Goal: Task Accomplishment & Management: Manage account settings

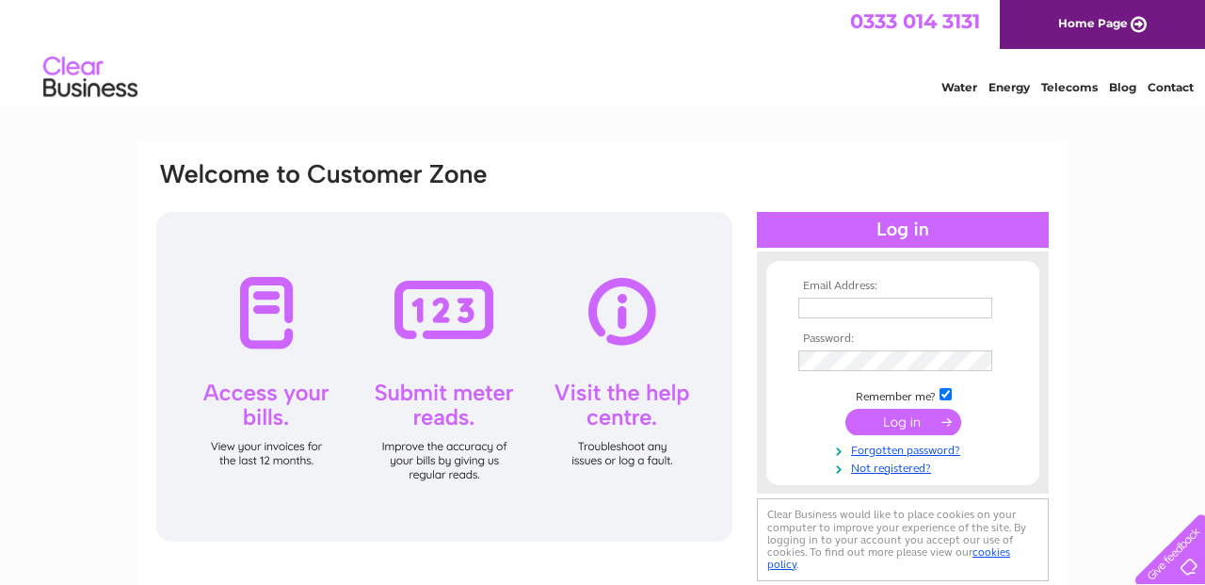
click at [825, 307] on input "text" at bounding box center [896, 308] width 194 height 21
type input "[EMAIL_ADDRESS][DOMAIN_NAME]"
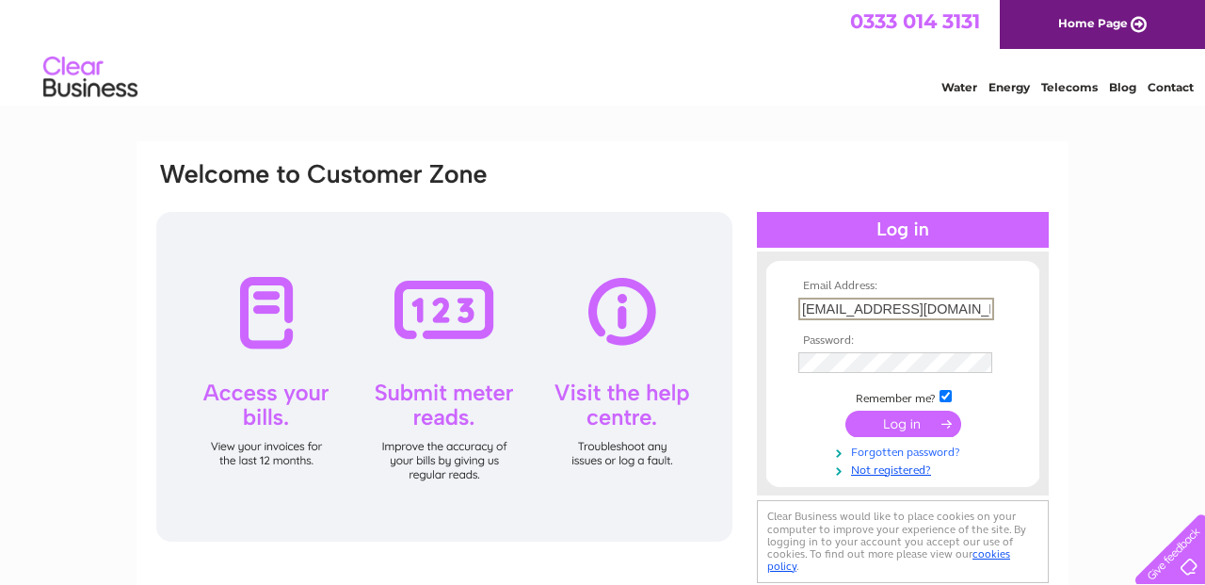
click at [879, 453] on link "Forgotten password?" at bounding box center [906, 451] width 214 height 18
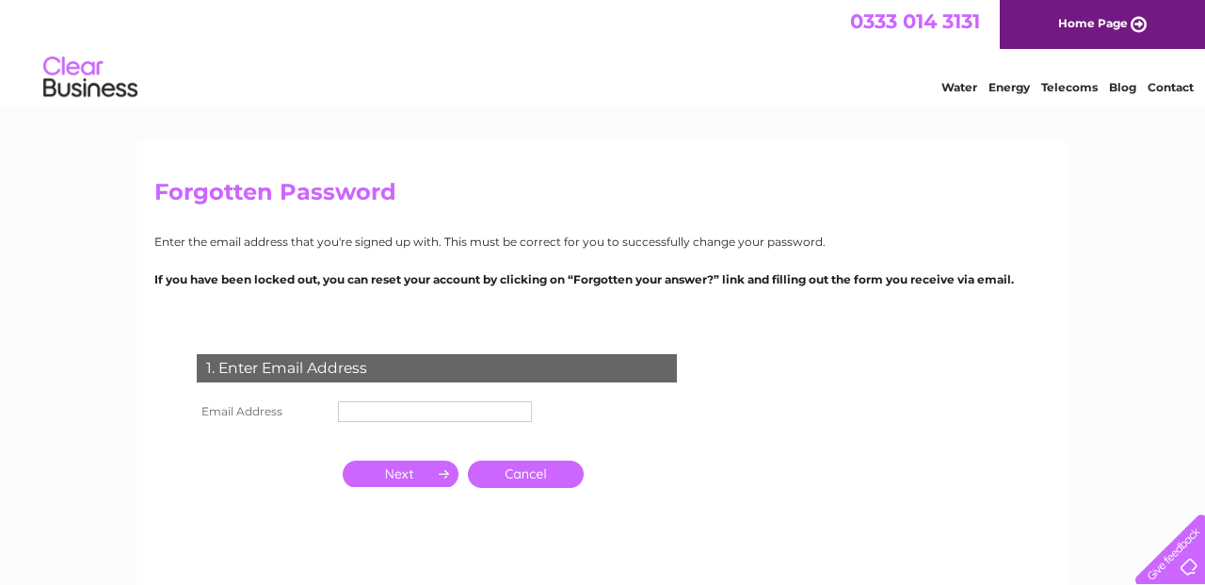
click at [402, 411] on input "text" at bounding box center [435, 411] width 194 height 21
type input "[EMAIL_ADDRESS][DOMAIN_NAME]"
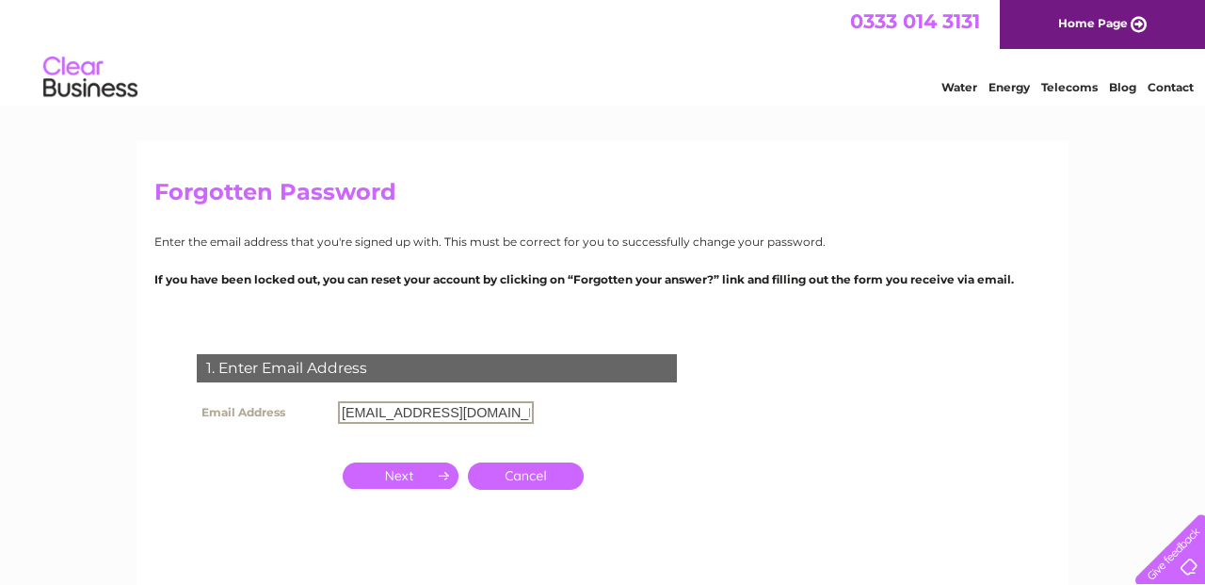
click at [427, 474] on input "button" at bounding box center [401, 475] width 116 height 26
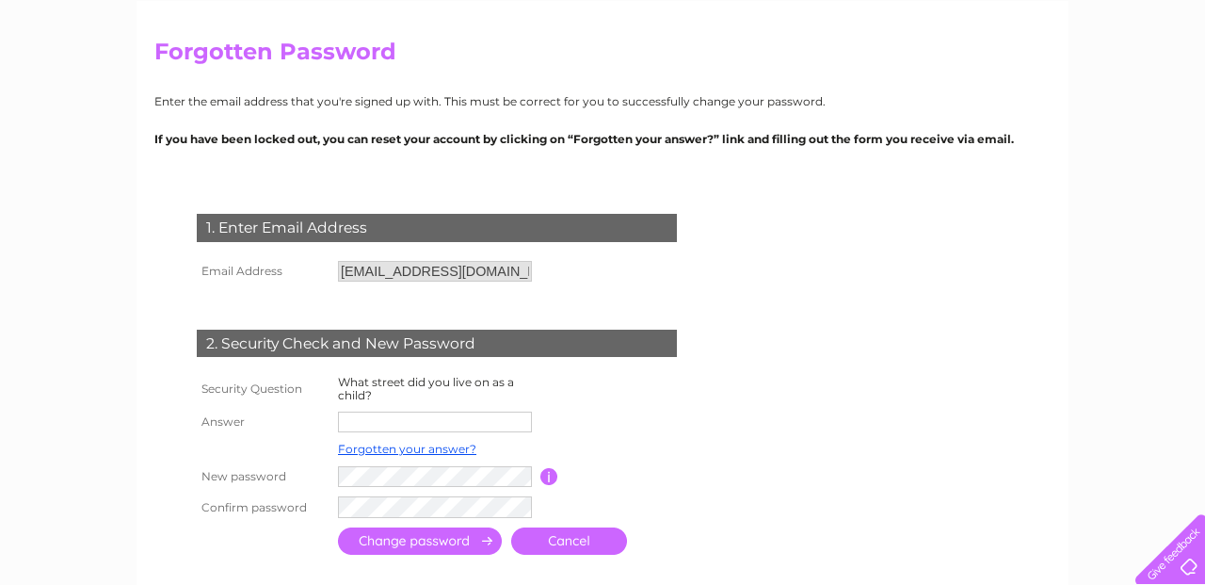
scroll to position [143, 0]
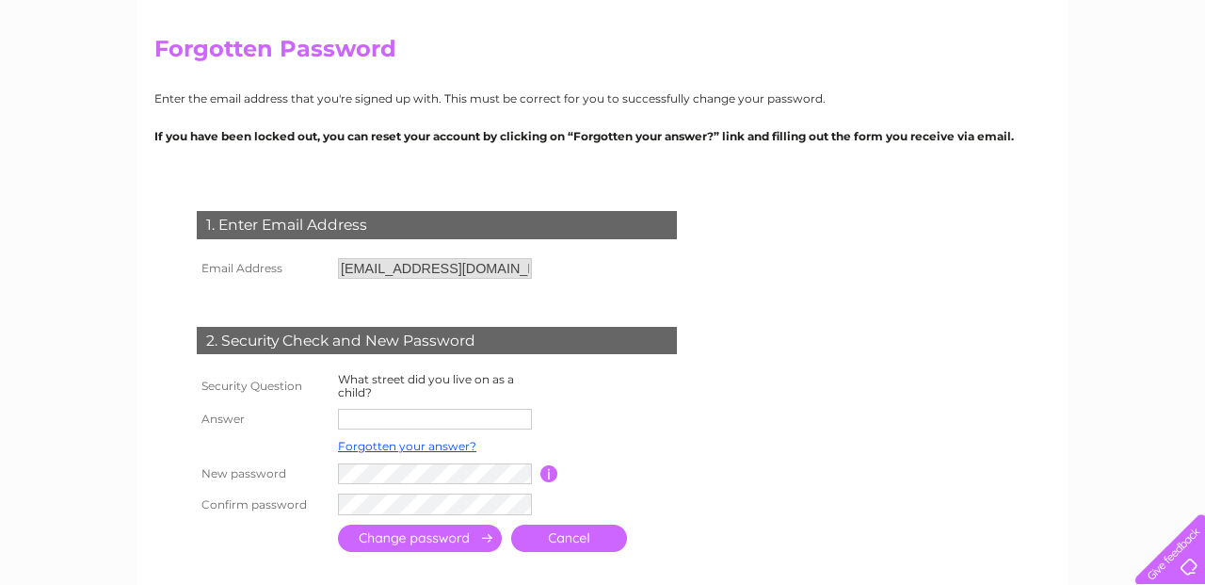
click at [403, 412] on input "text" at bounding box center [435, 419] width 194 height 21
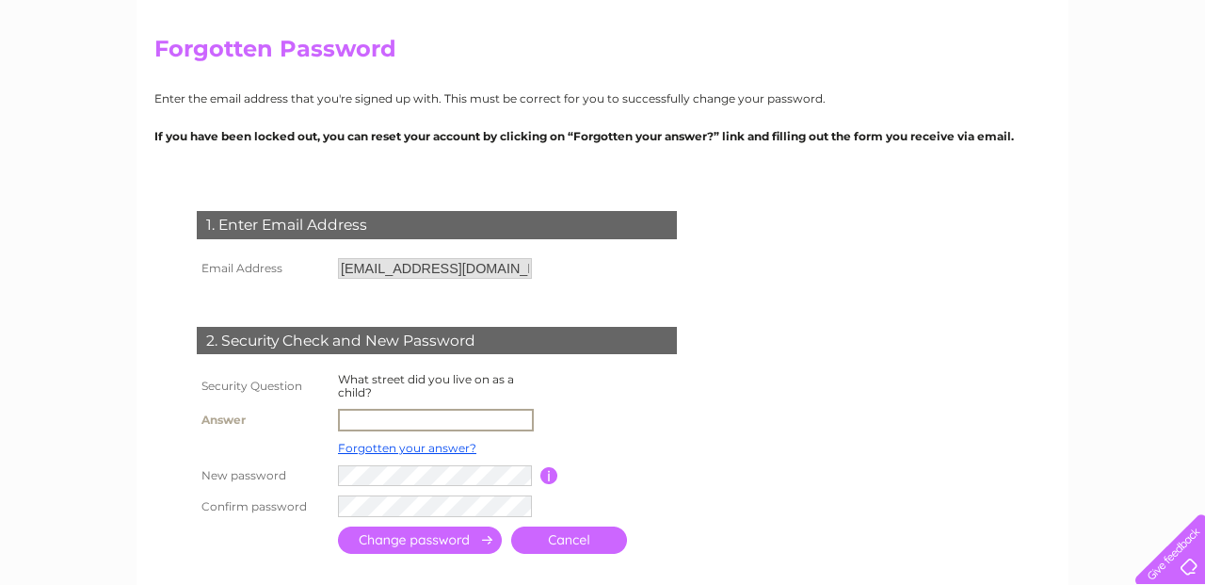
type input "Beech Ave"
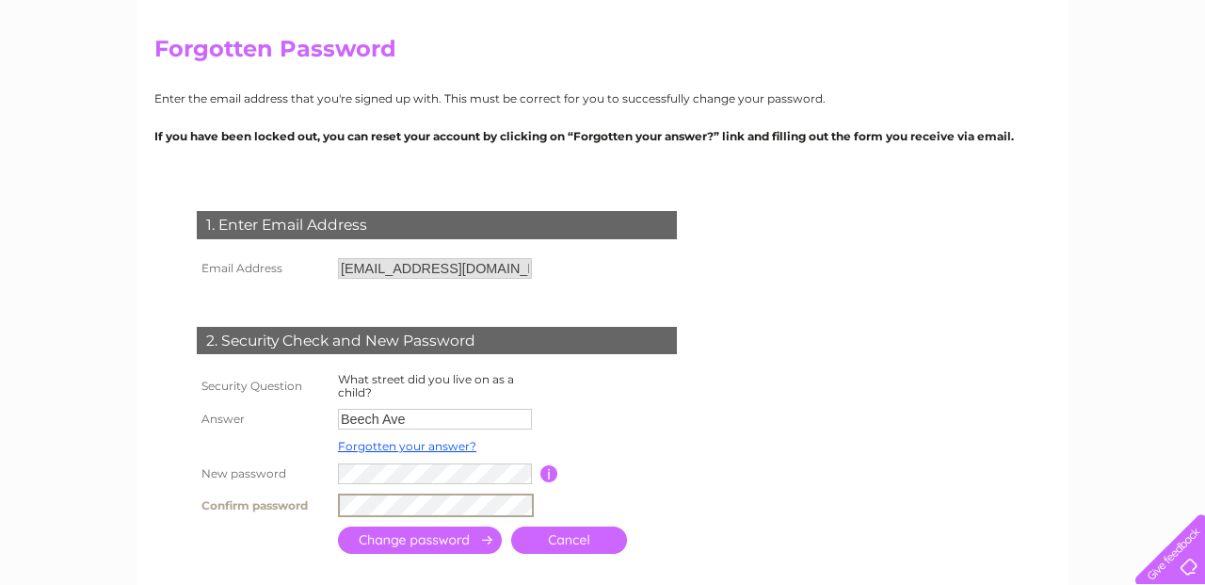
click at [460, 541] on input "submit" at bounding box center [420, 539] width 164 height 27
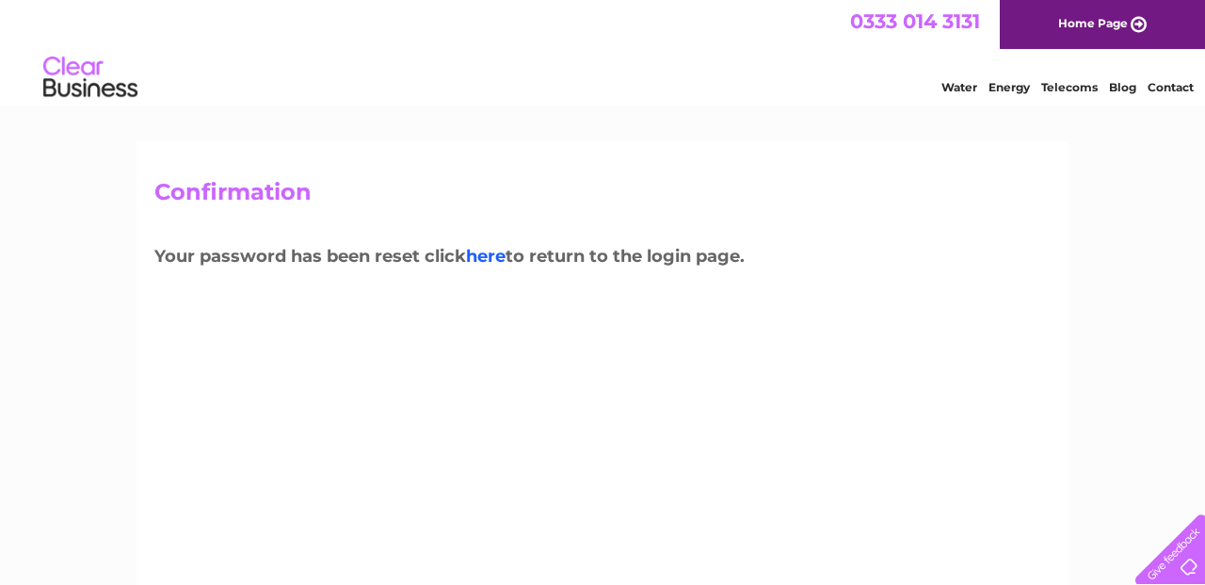
click at [485, 254] on link "here" at bounding box center [486, 256] width 40 height 21
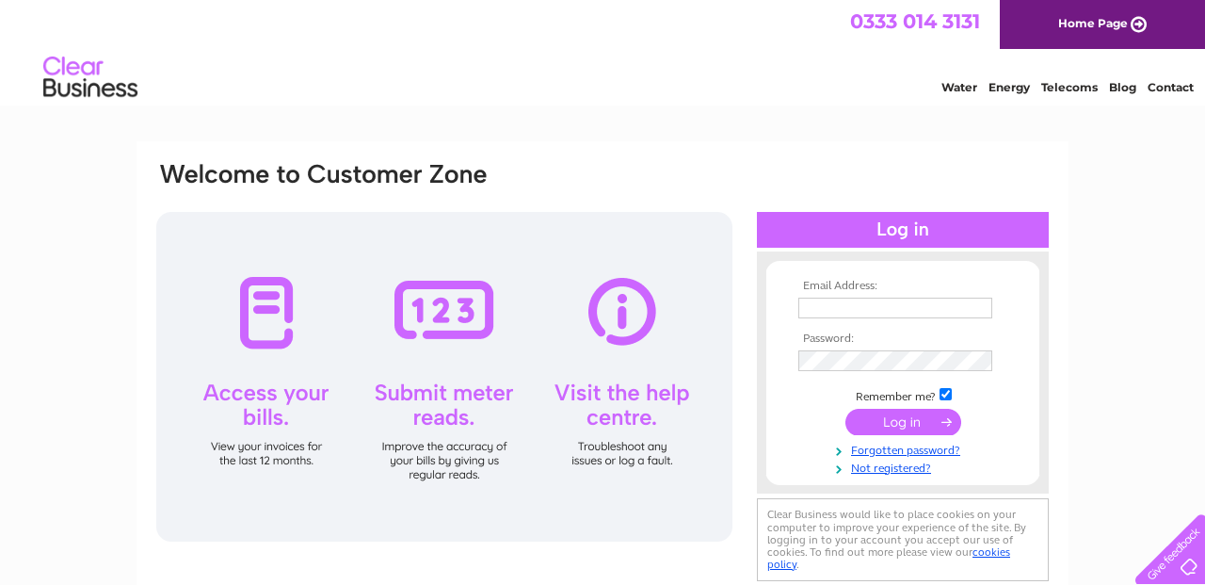
click at [814, 299] on input "text" at bounding box center [896, 308] width 194 height 21
type input "[EMAIL_ADDRESS][DOMAIN_NAME]"
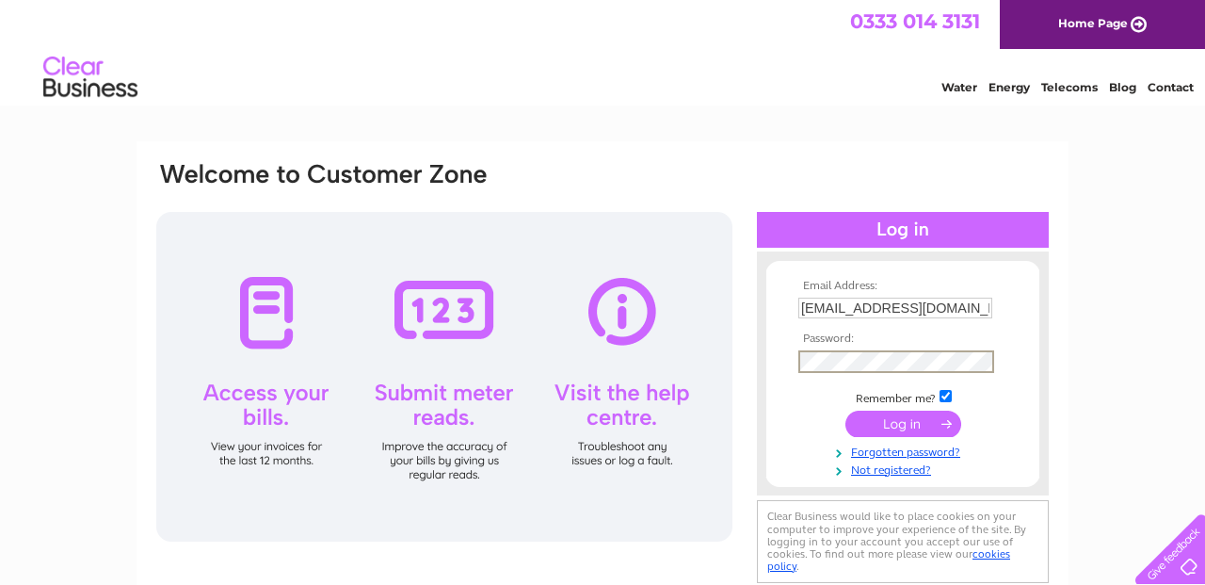
click at [921, 418] on input "submit" at bounding box center [904, 424] width 116 height 26
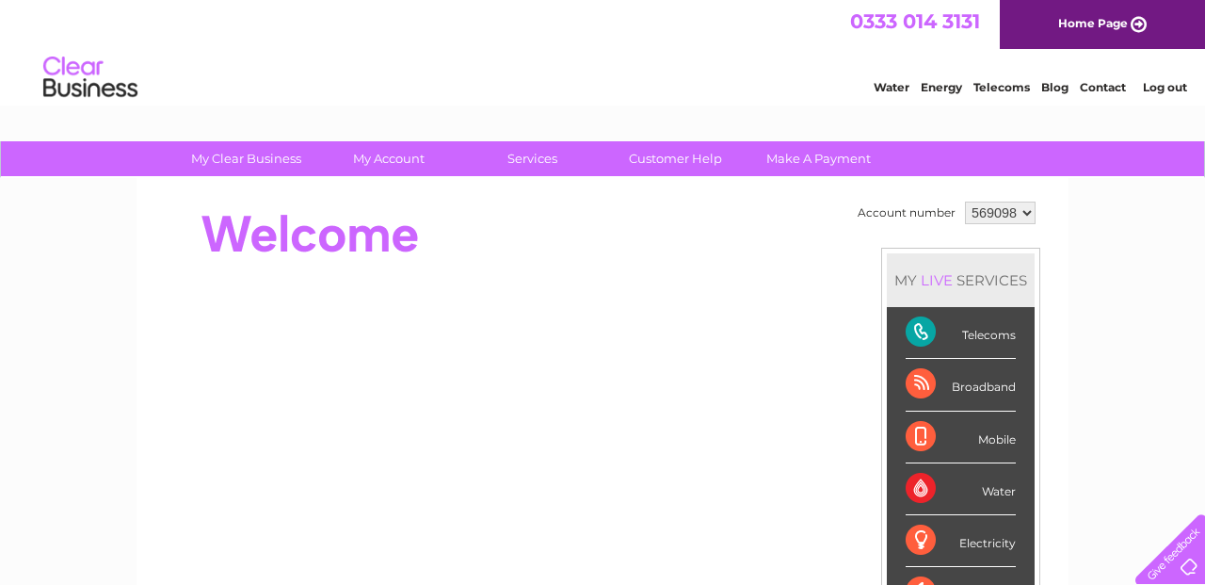
click at [1027, 208] on select "569098" at bounding box center [1000, 213] width 71 height 23
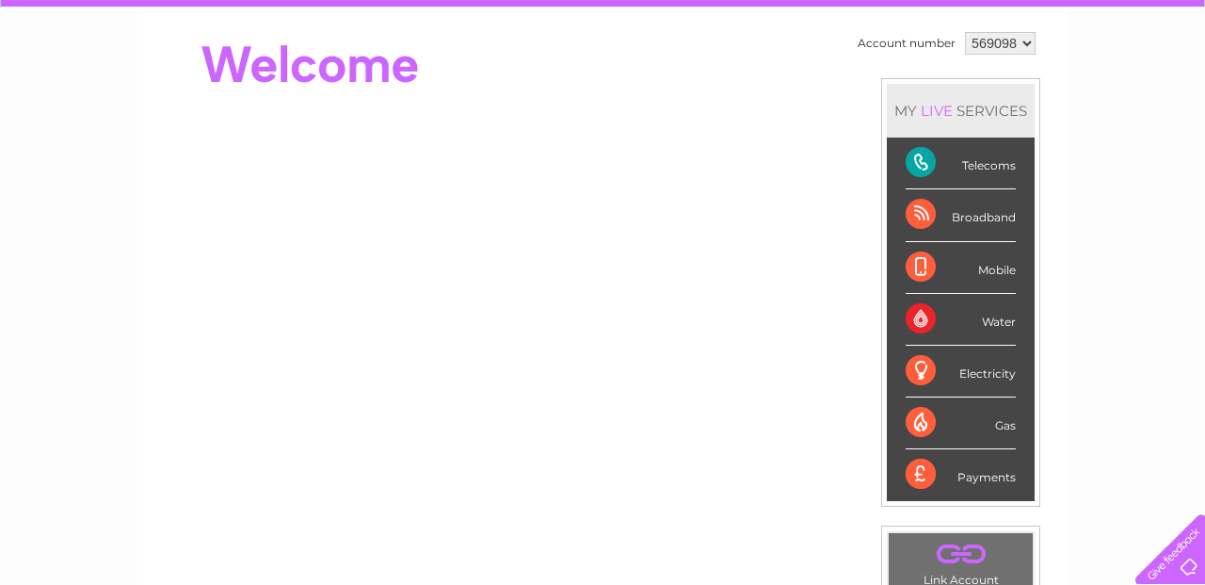
scroll to position [145, 0]
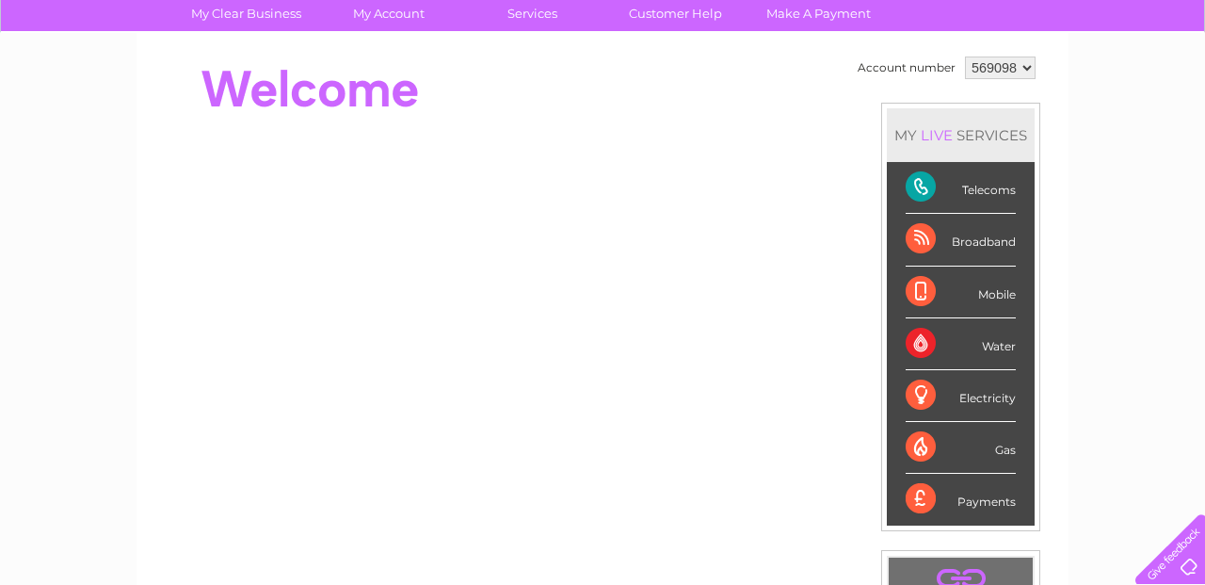
click at [919, 187] on div "Telecoms" at bounding box center [961, 188] width 110 height 52
click at [982, 69] on select "569098" at bounding box center [1000, 67] width 71 height 23
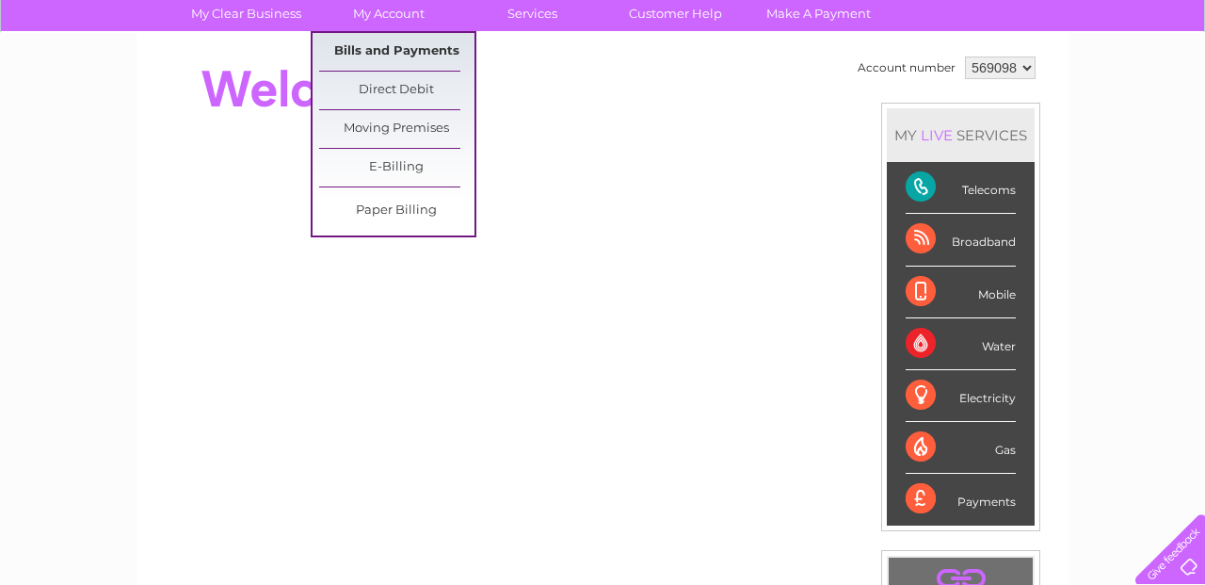
click at [401, 46] on link "Bills and Payments" at bounding box center [396, 52] width 155 height 38
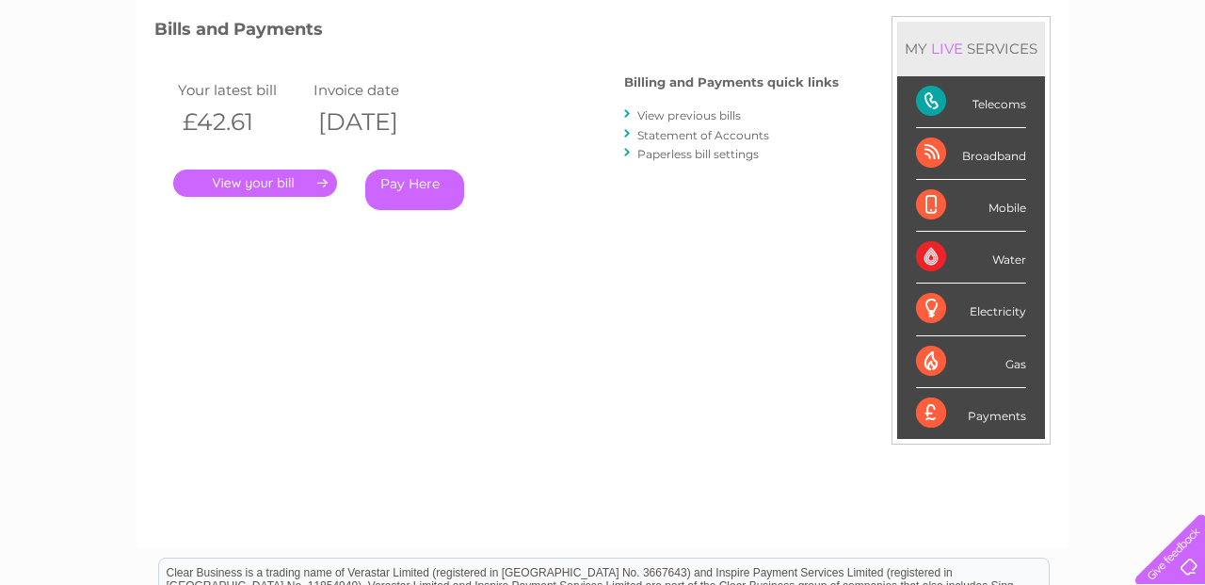
scroll to position [251, 0]
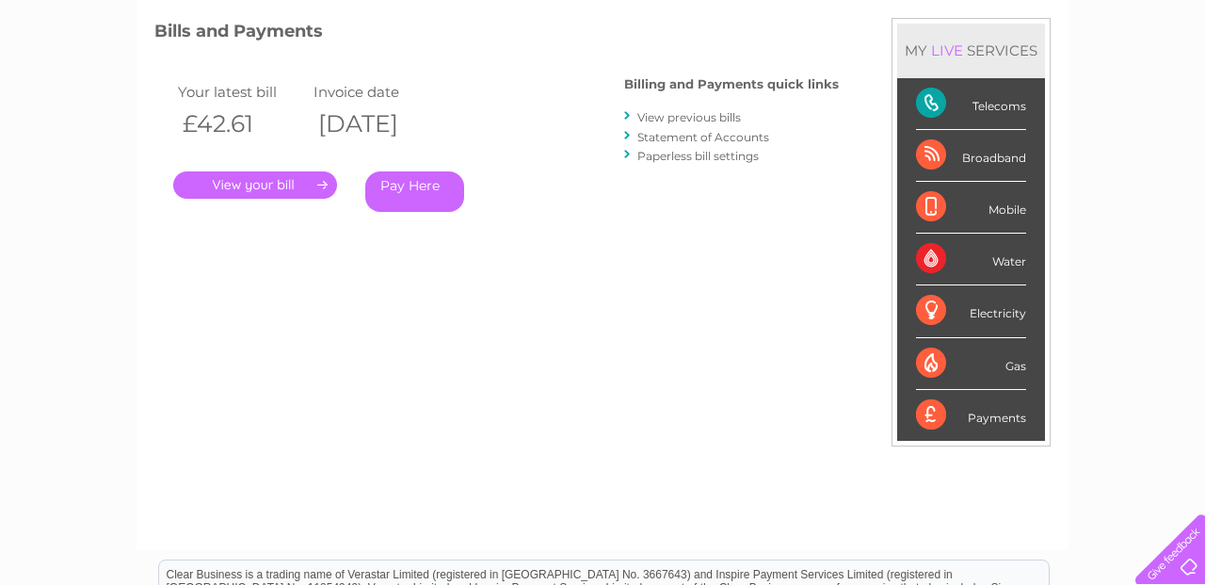
click at [250, 180] on link "." at bounding box center [255, 184] width 164 height 27
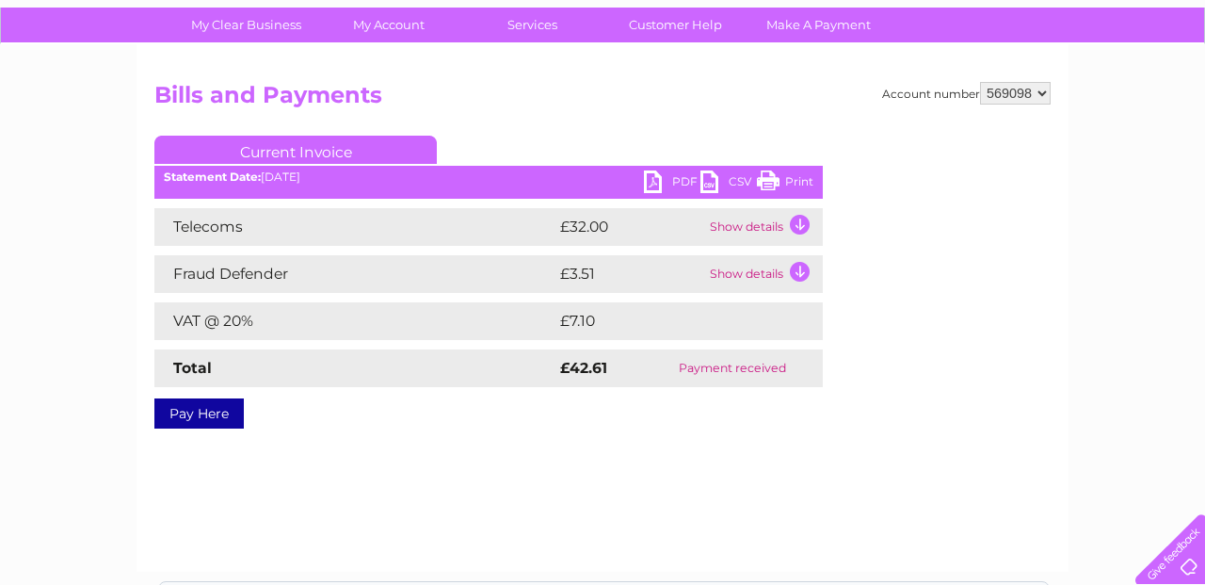
scroll to position [137, 0]
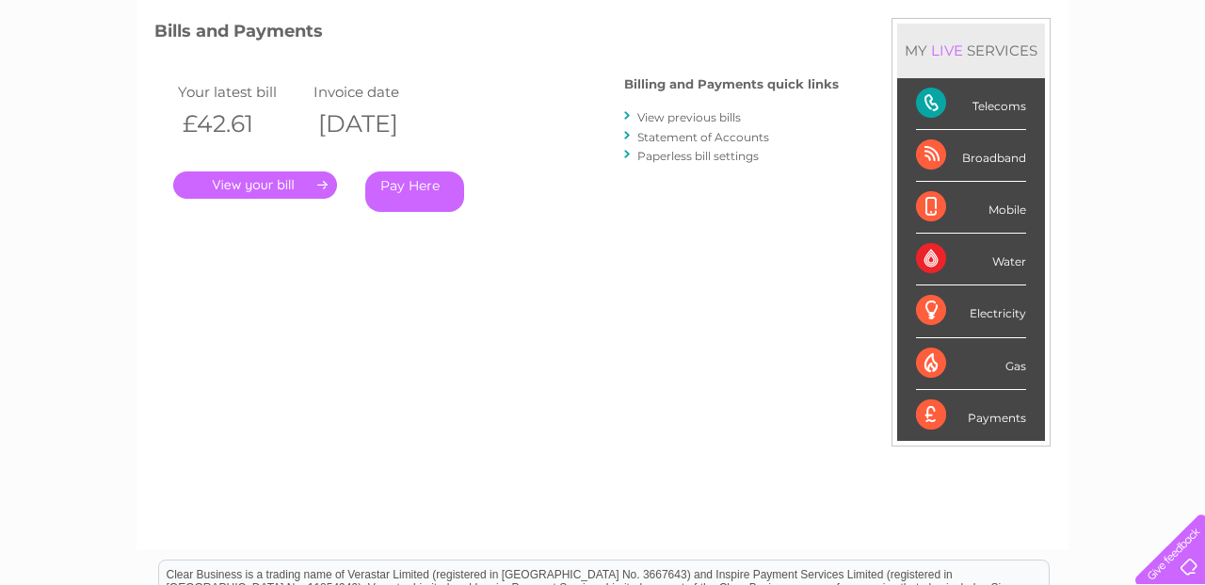
click at [682, 118] on link "View previous bills" at bounding box center [690, 117] width 104 height 14
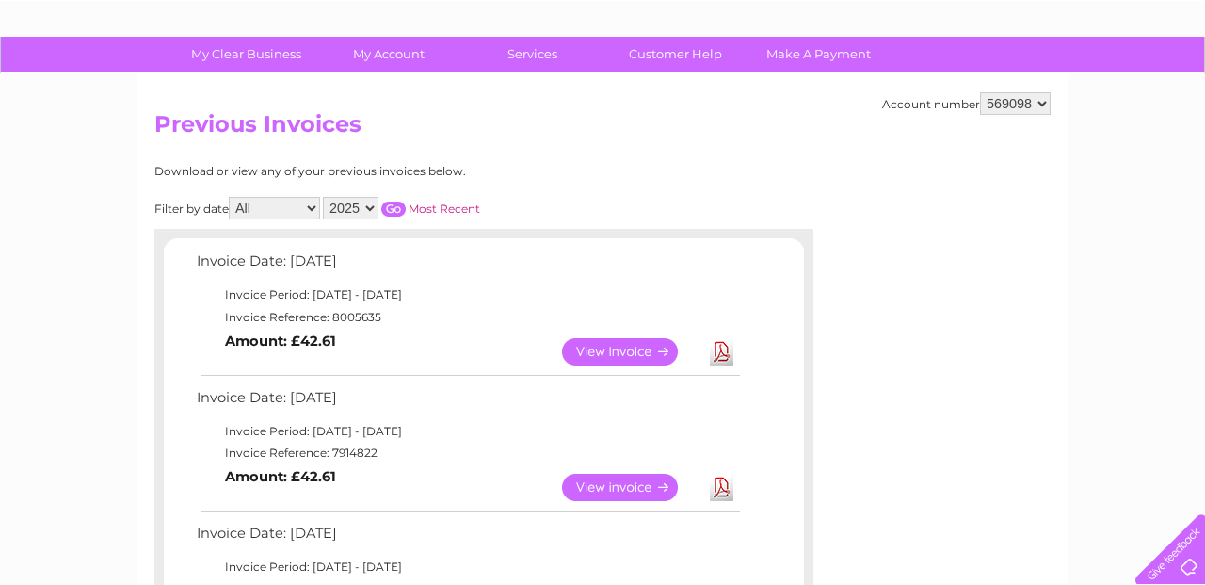
scroll to position [142, 0]
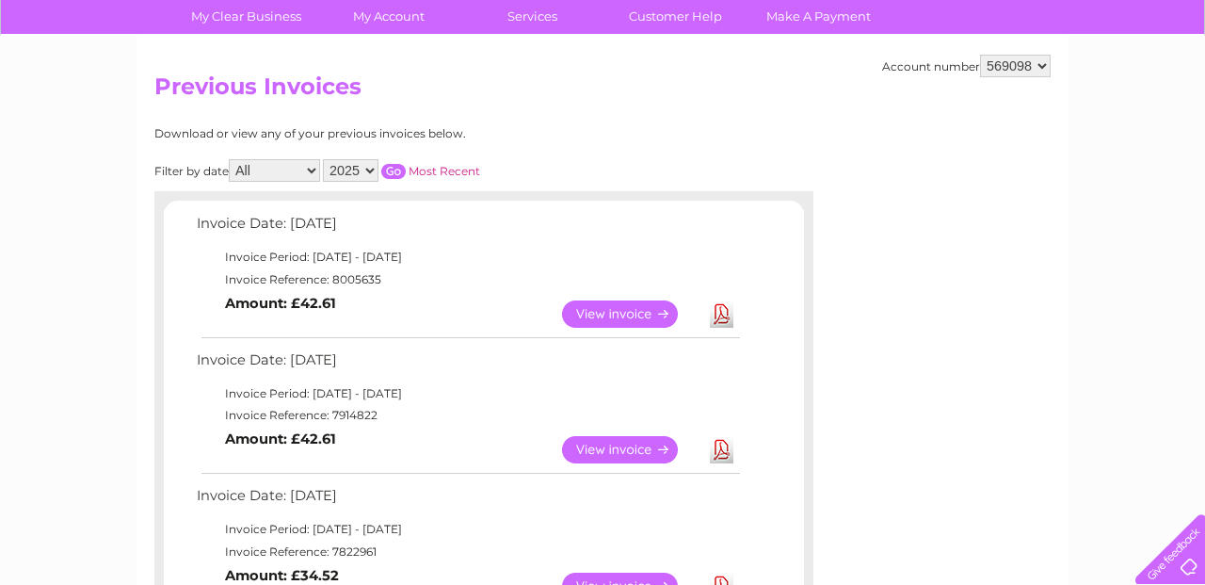
click at [1043, 67] on select "569098" at bounding box center [1015, 66] width 71 height 23
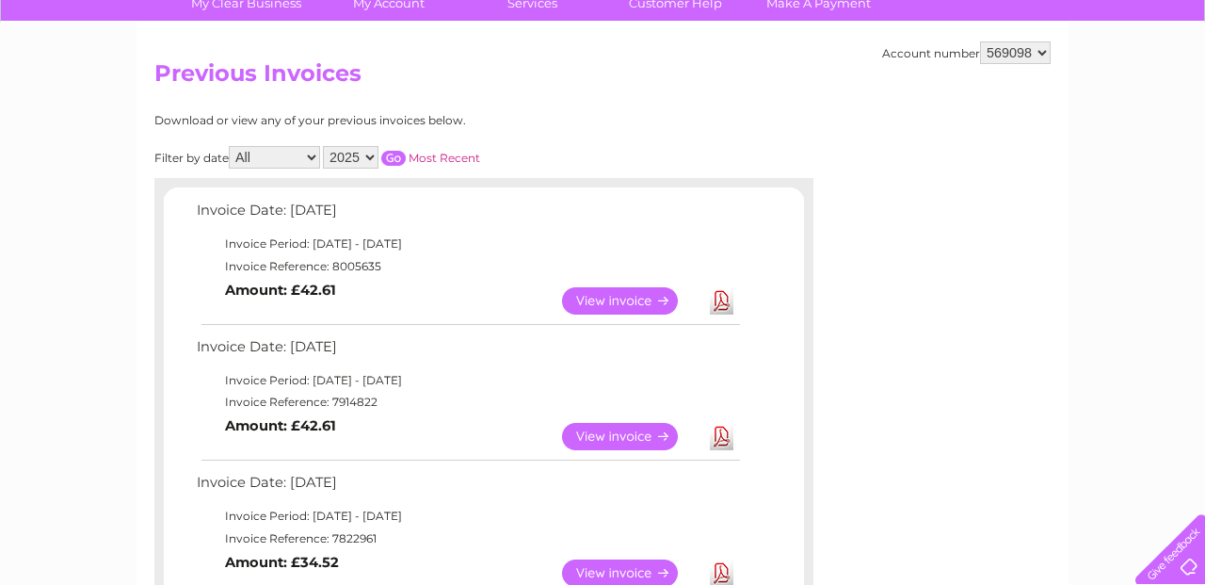
scroll to position [0, 0]
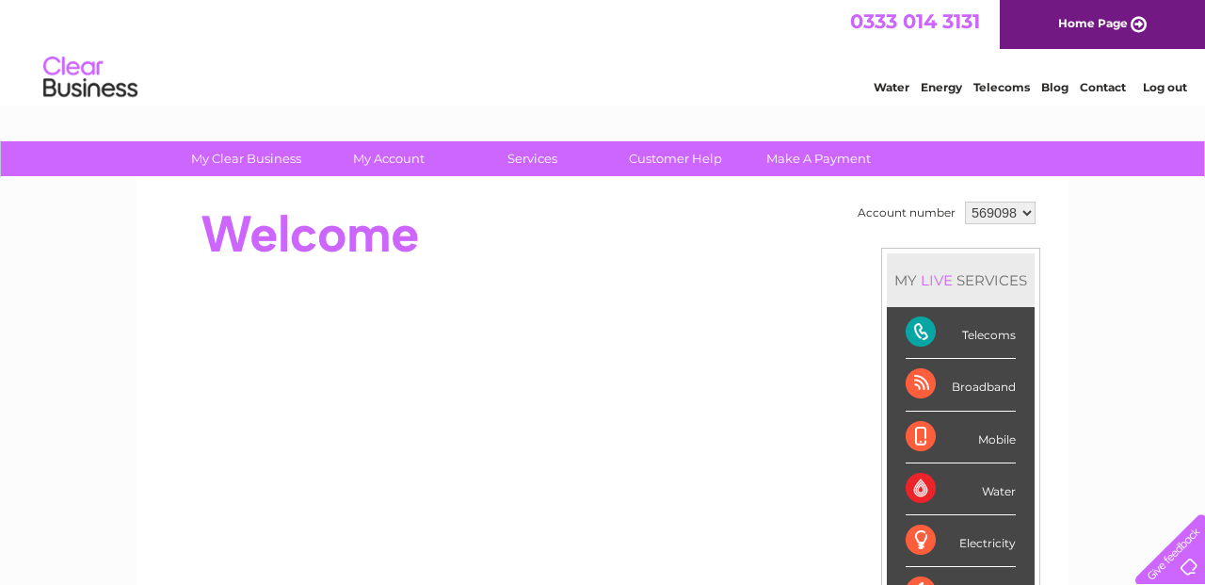
click at [1164, 88] on link "Log out" at bounding box center [1165, 87] width 44 height 14
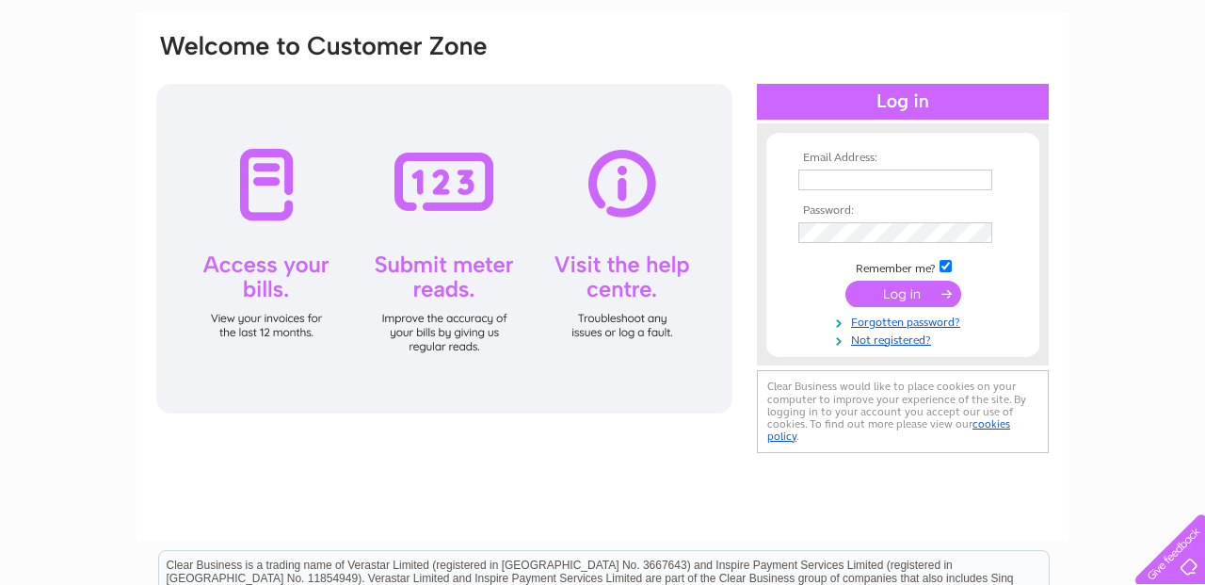
scroll to position [125, 0]
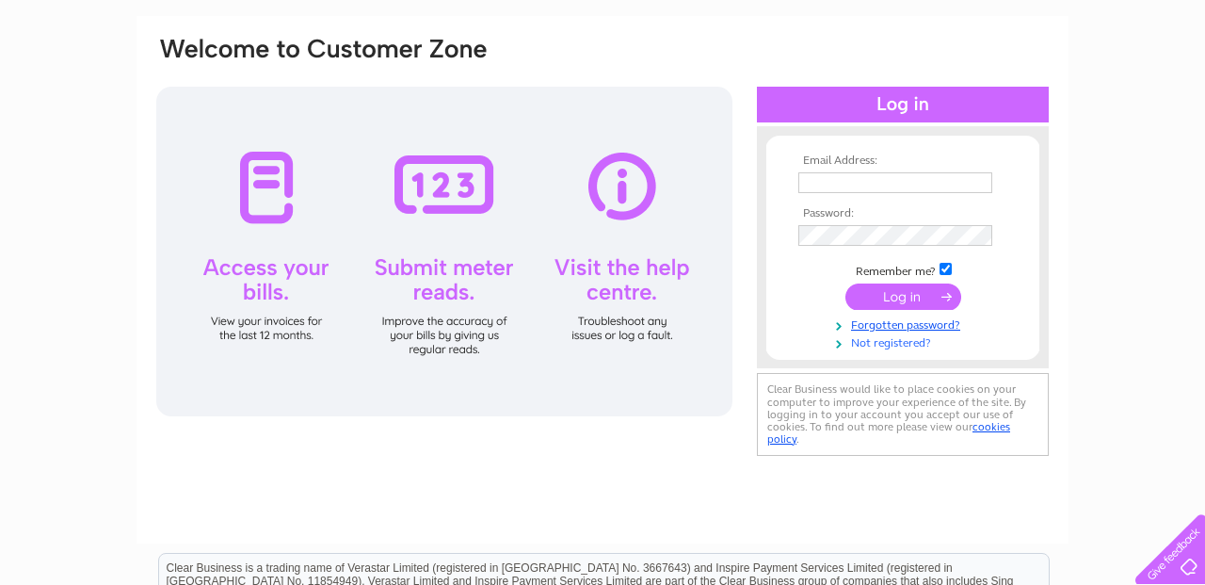
click at [896, 342] on link "Not registered?" at bounding box center [906, 341] width 214 height 18
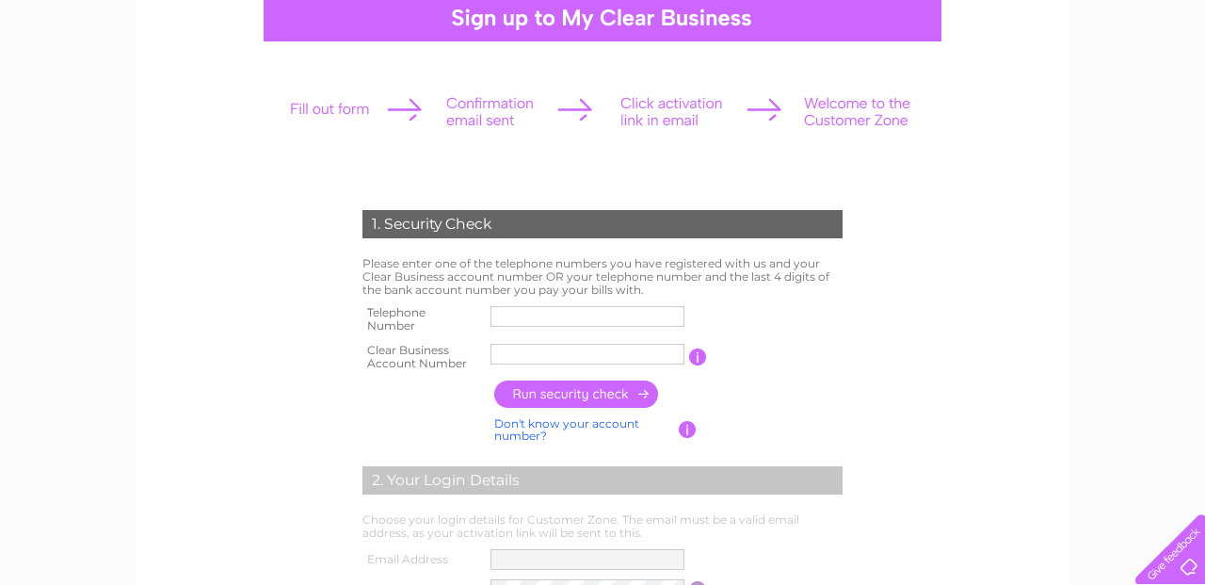
scroll to position [223, 0]
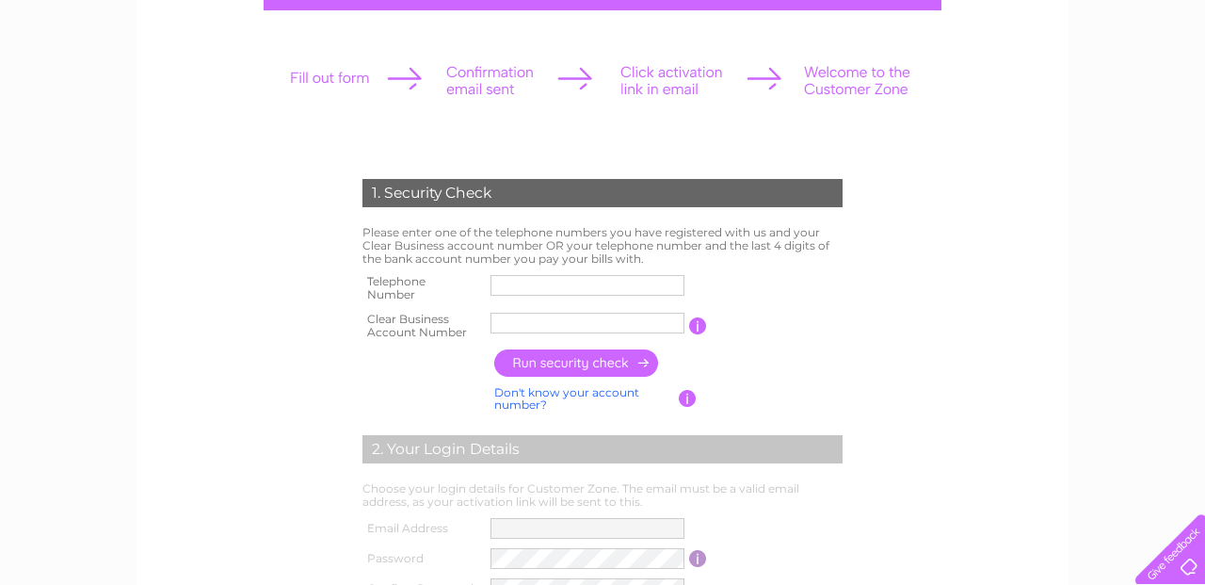
click at [555, 276] on input "text" at bounding box center [588, 285] width 194 height 21
type input "07515461049"
click at [536, 326] on input "text" at bounding box center [588, 323] width 194 height 21
type input "924274"
click at [585, 362] on input "button" at bounding box center [577, 362] width 166 height 27
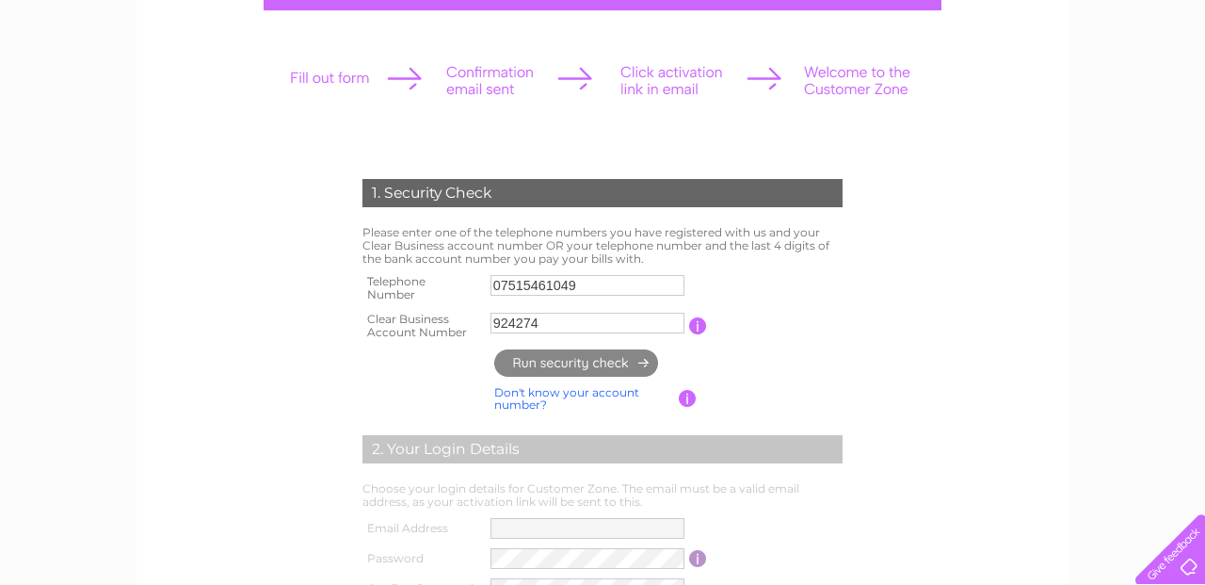
type input "ar********@gm*******"
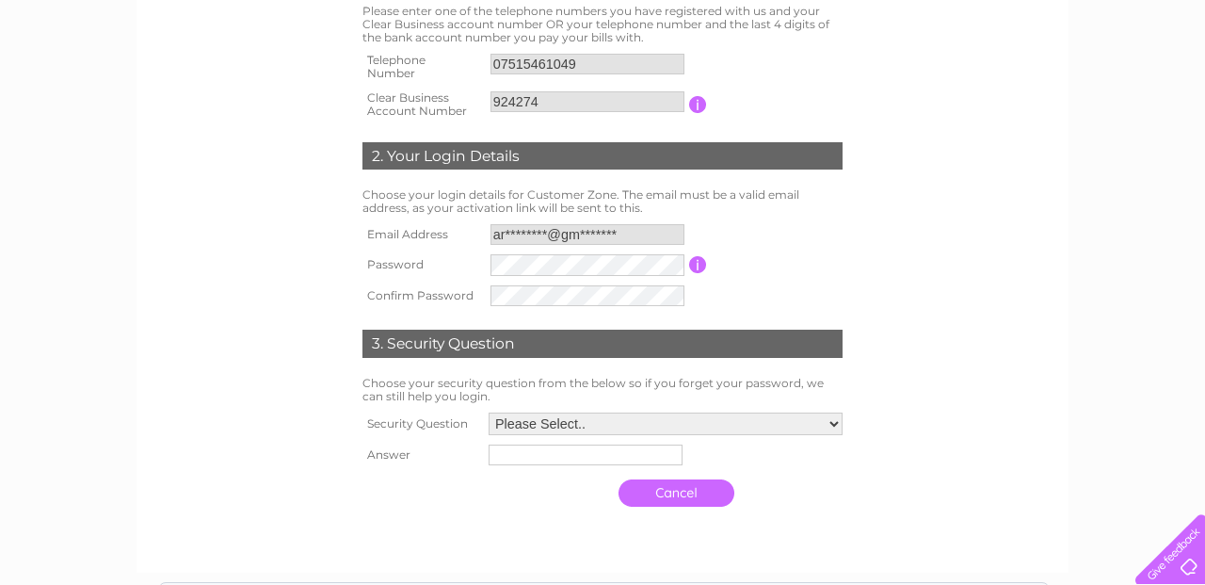
scroll to position [453, 0]
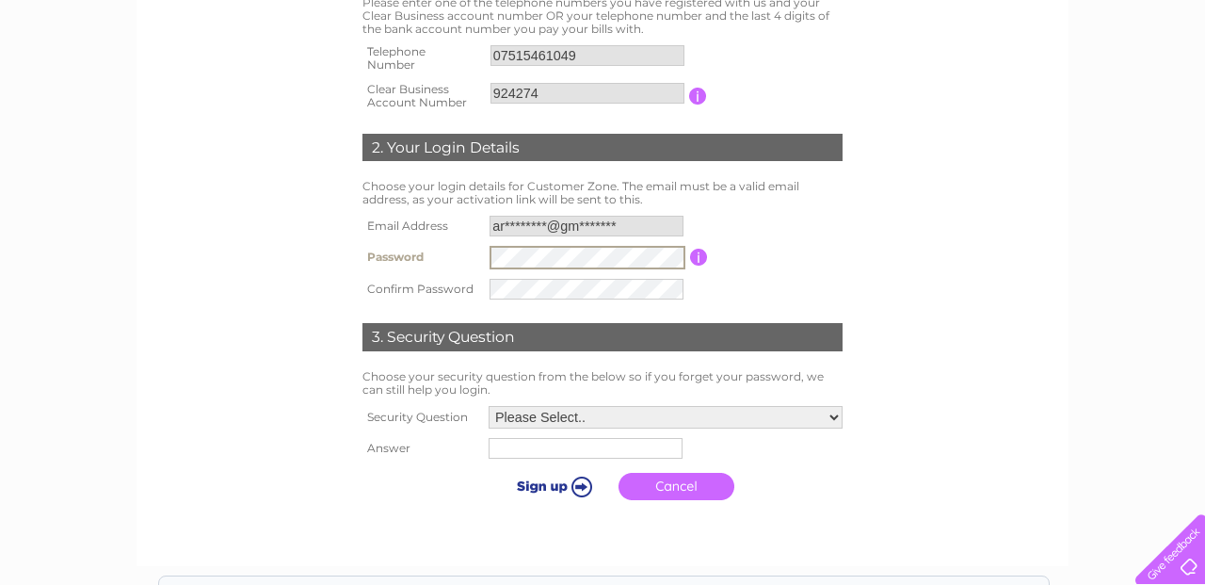
click at [642, 226] on input "ar********@gm*******" at bounding box center [587, 226] width 194 height 21
click at [834, 415] on select "Please Select.. In what town or city was your first job? In what town or city d…" at bounding box center [666, 417] width 354 height 23
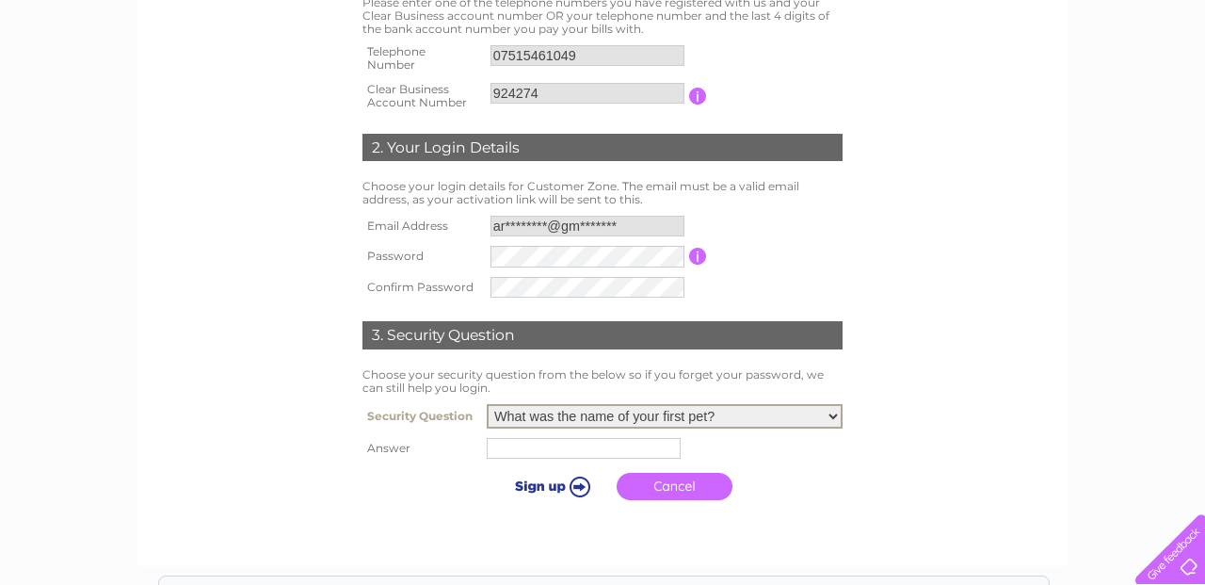
click at [833, 415] on select "Please Select.. In what town or city was your first job? In what town or city d…" at bounding box center [665, 416] width 356 height 24
select select "4"
click at [587, 443] on input "text" at bounding box center [584, 448] width 194 height 21
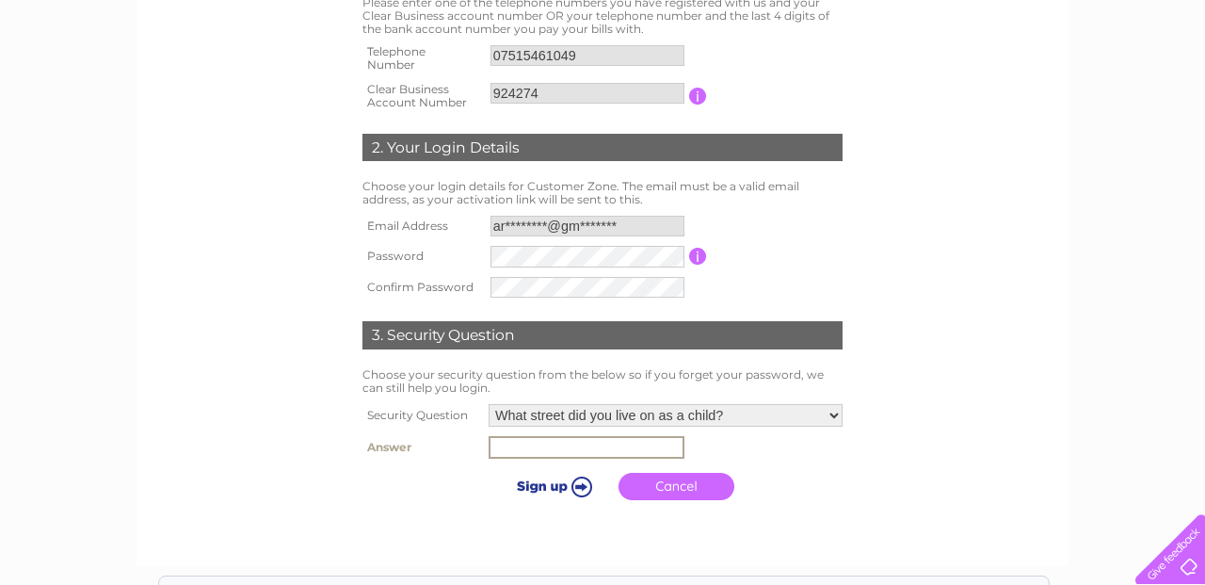
type input "Beech Ave"
click at [569, 483] on input "submit" at bounding box center [551, 486] width 116 height 26
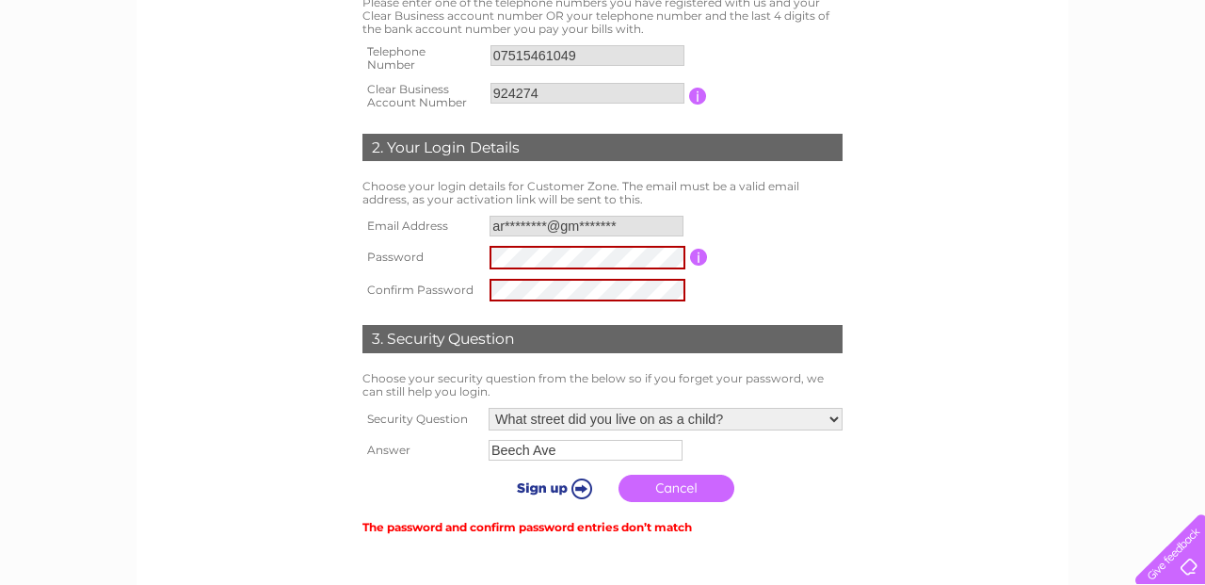
click at [552, 490] on input "submit" at bounding box center [551, 488] width 116 height 26
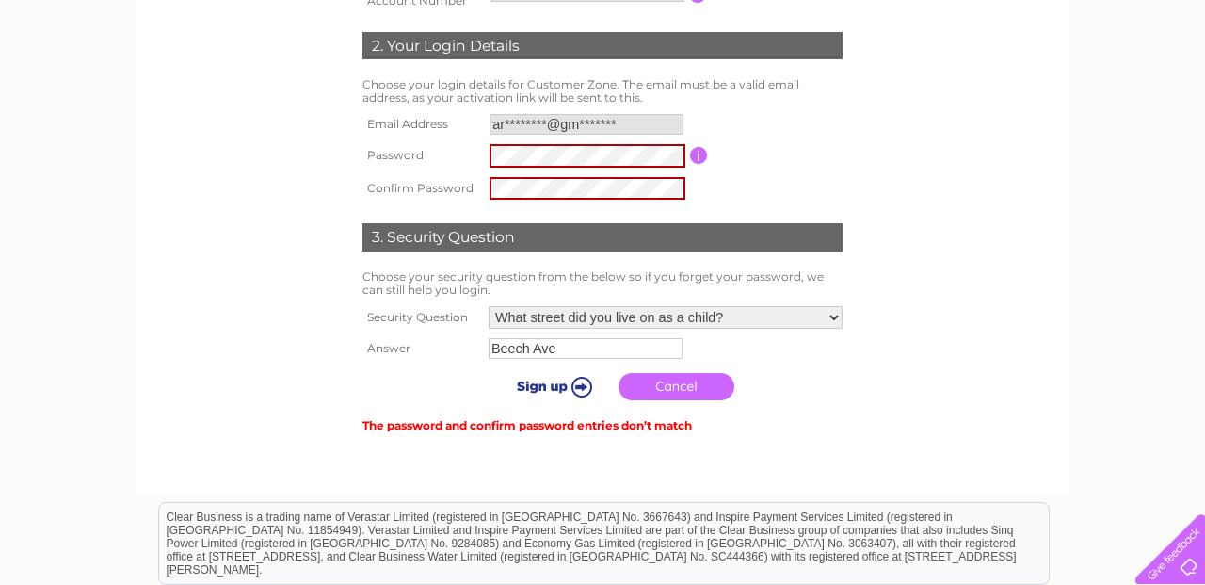
scroll to position [547, 0]
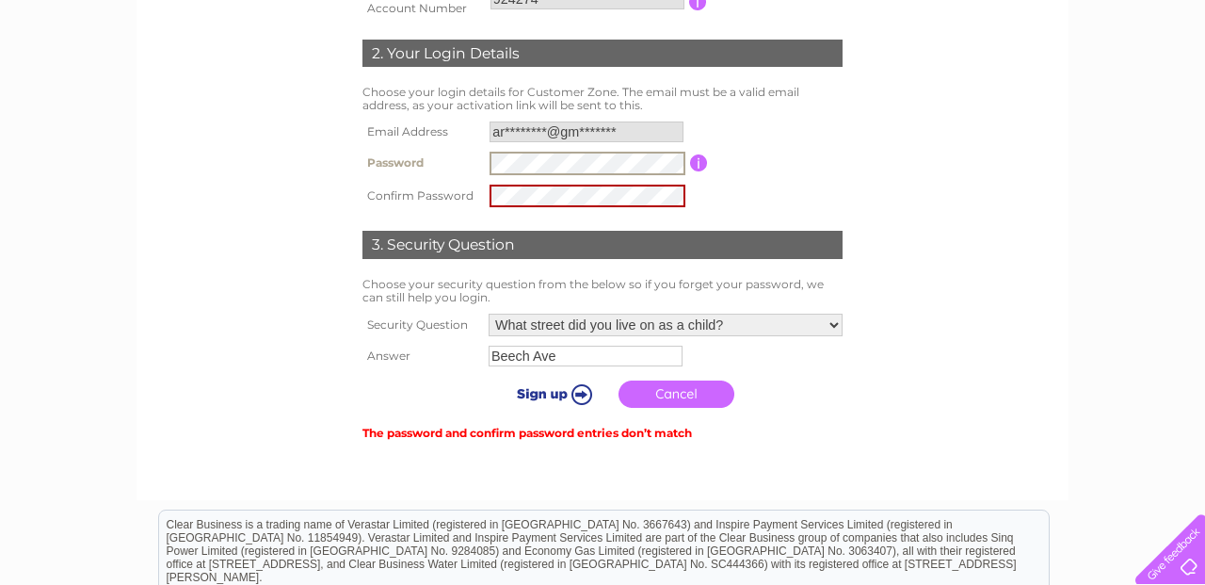
click at [546, 396] on input "submit" at bounding box center [551, 393] width 116 height 26
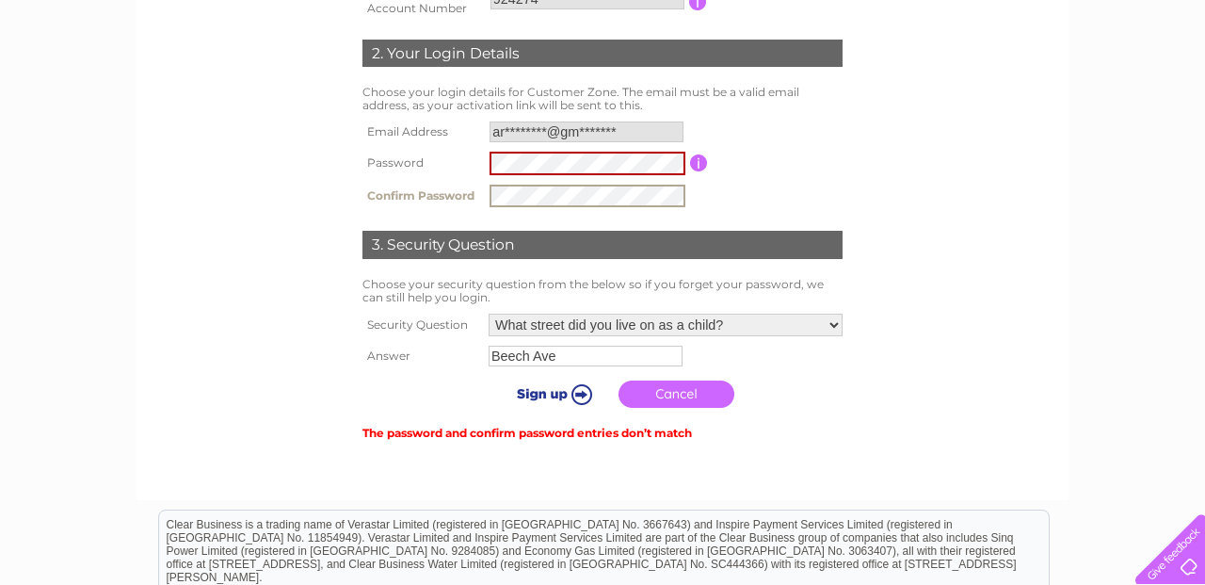
click at [558, 392] on input "submit" at bounding box center [551, 393] width 116 height 26
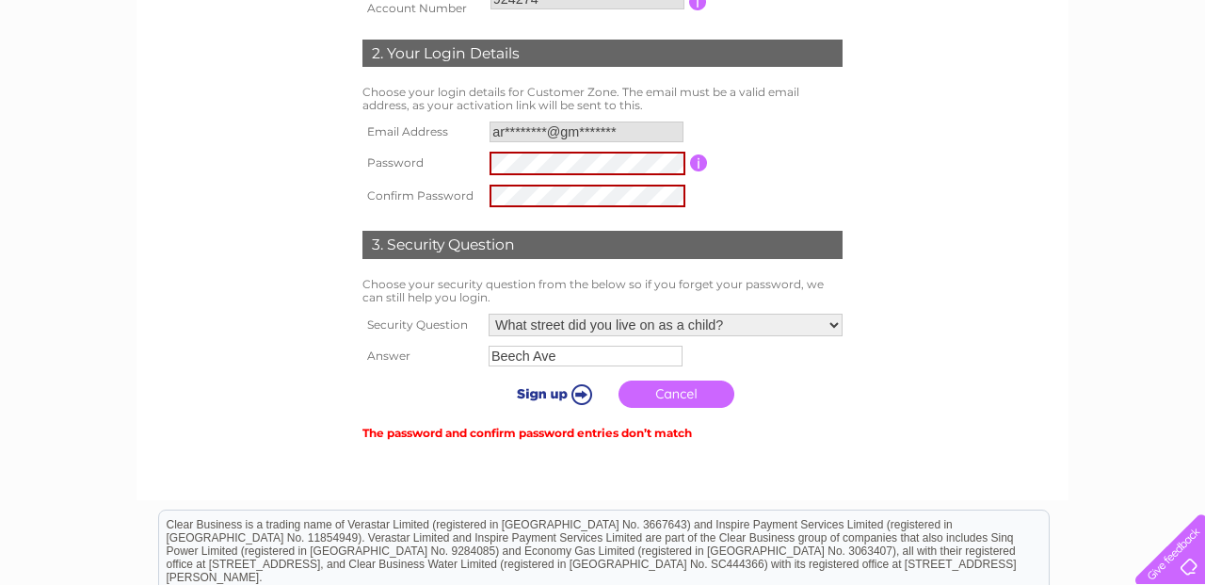
click at [558, 392] on input "submit" at bounding box center [551, 393] width 116 height 26
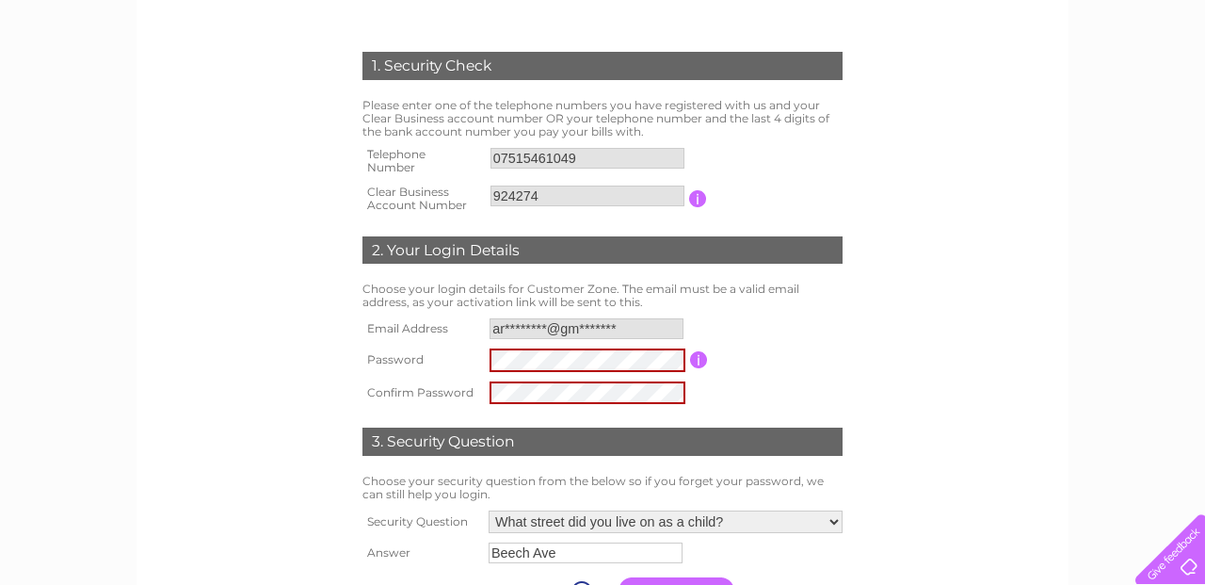
scroll to position [391, 0]
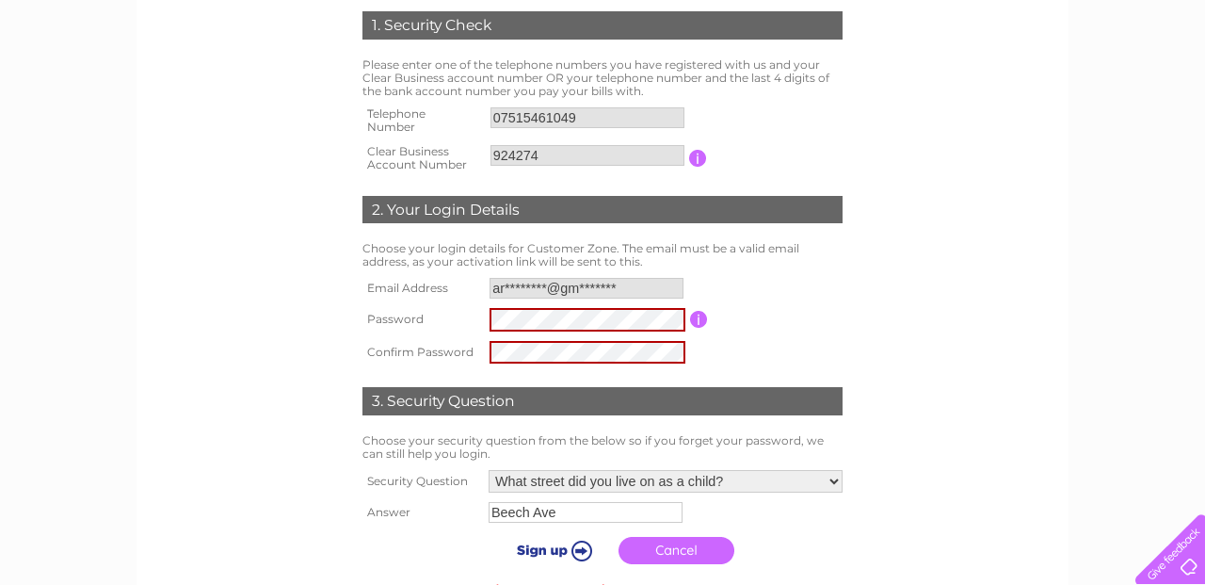
click at [700, 318] on input "button" at bounding box center [699, 319] width 18 height 17
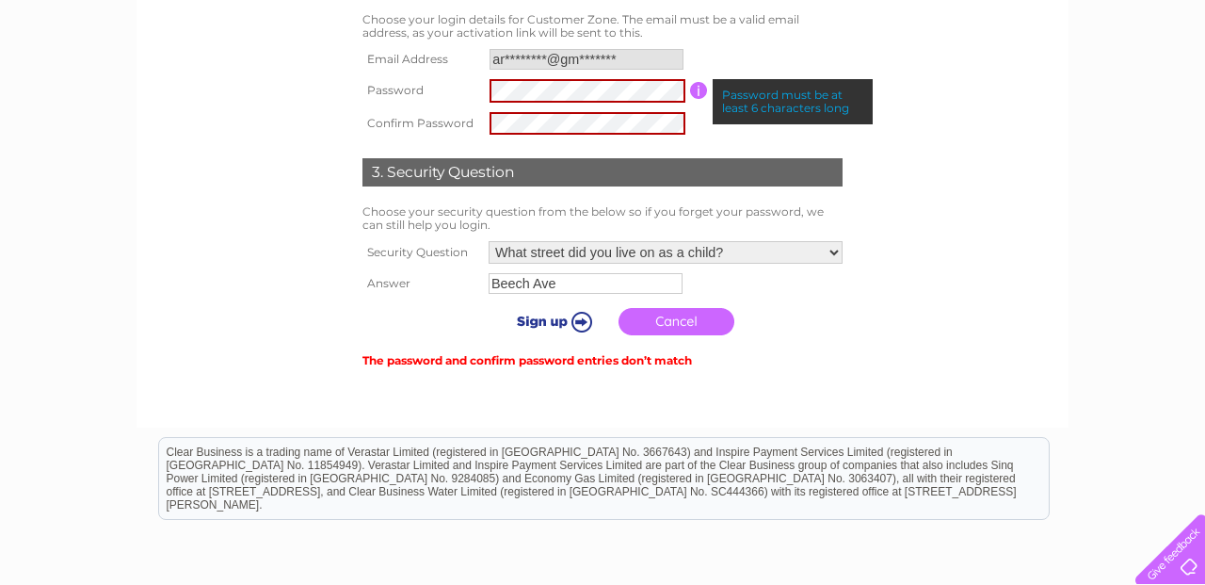
scroll to position [624, 0]
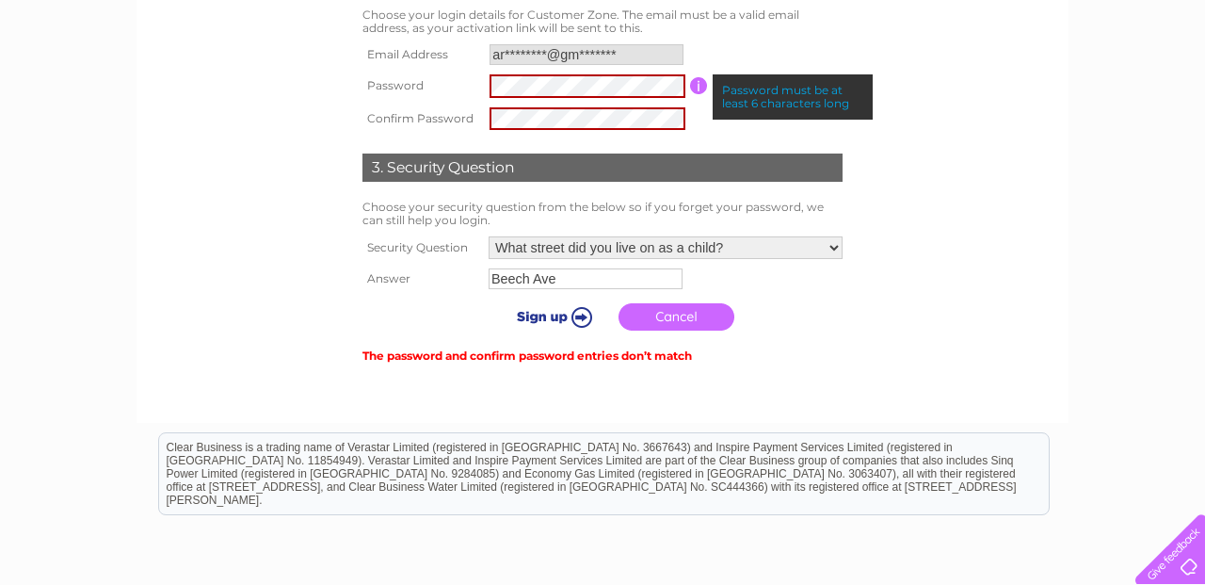
click at [579, 319] on input "submit" at bounding box center [551, 316] width 116 height 26
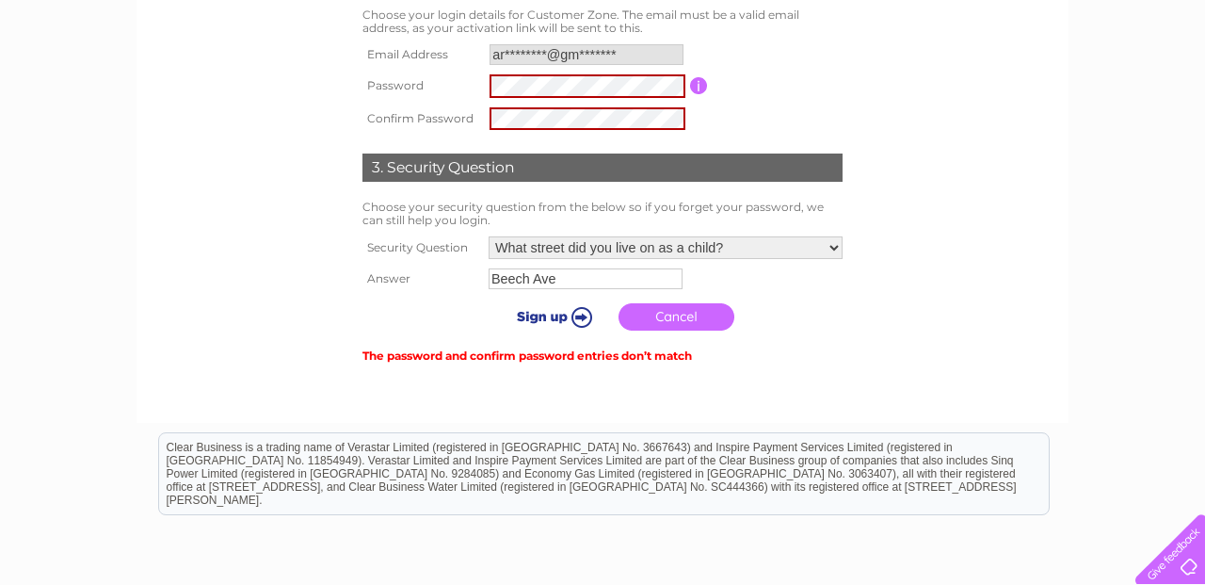
click at [579, 319] on input "submit" at bounding box center [551, 316] width 116 height 26
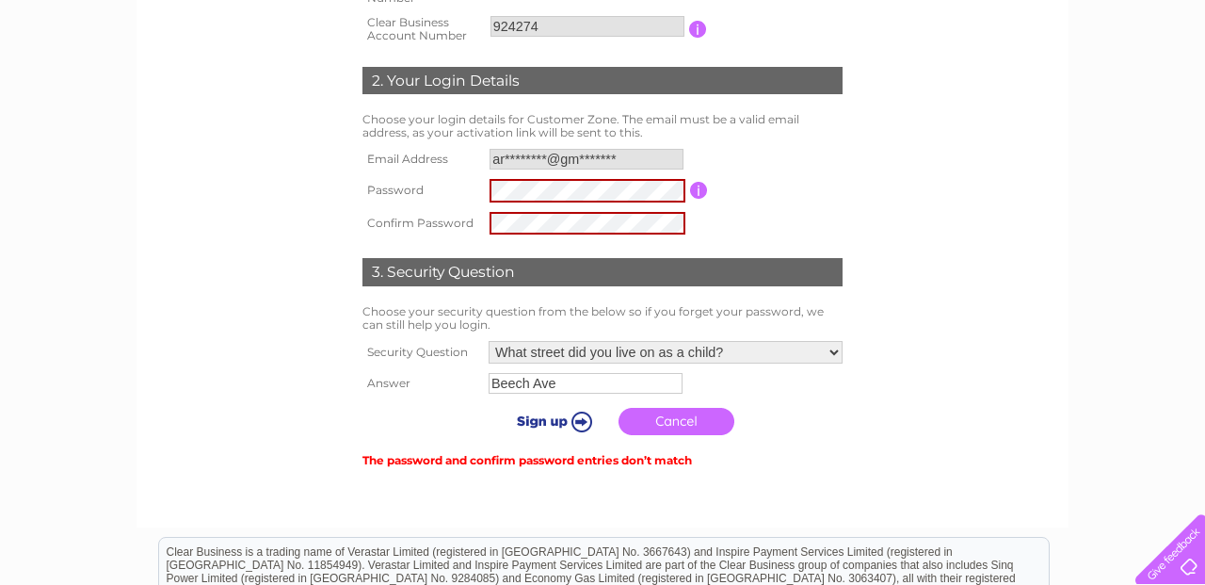
scroll to position [504, 0]
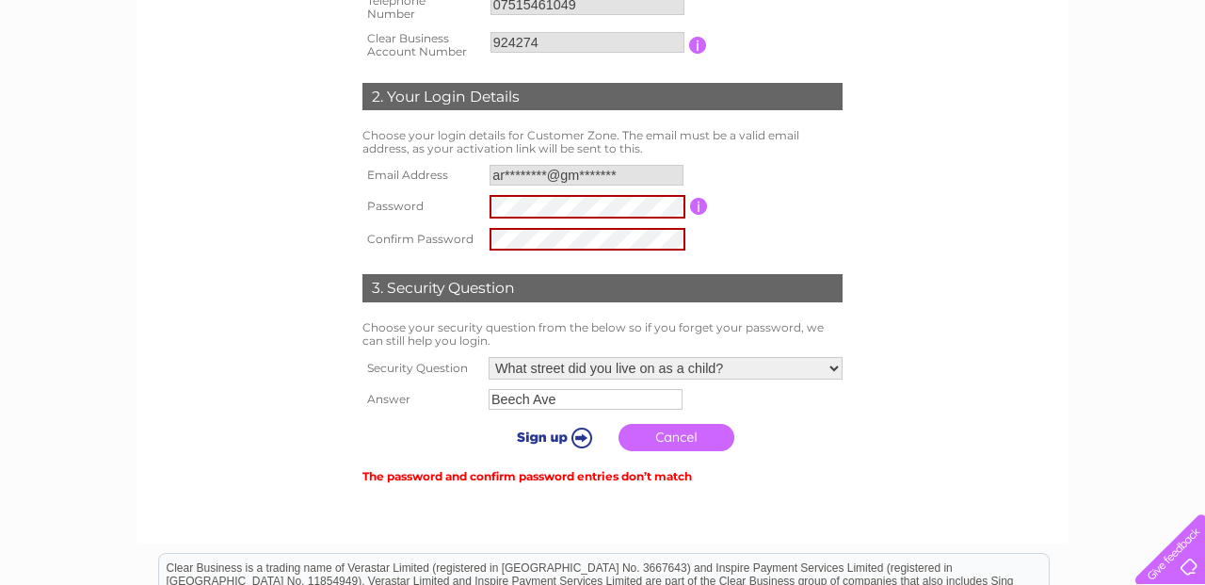
click at [569, 219] on td at bounding box center [587, 206] width 205 height 33
click at [192, 162] on form "1. Security Check Please enter one of the telephone numbers you have registered…" at bounding box center [602, 193] width 896 height 664
click at [551, 437] on input "submit" at bounding box center [551, 437] width 116 height 26
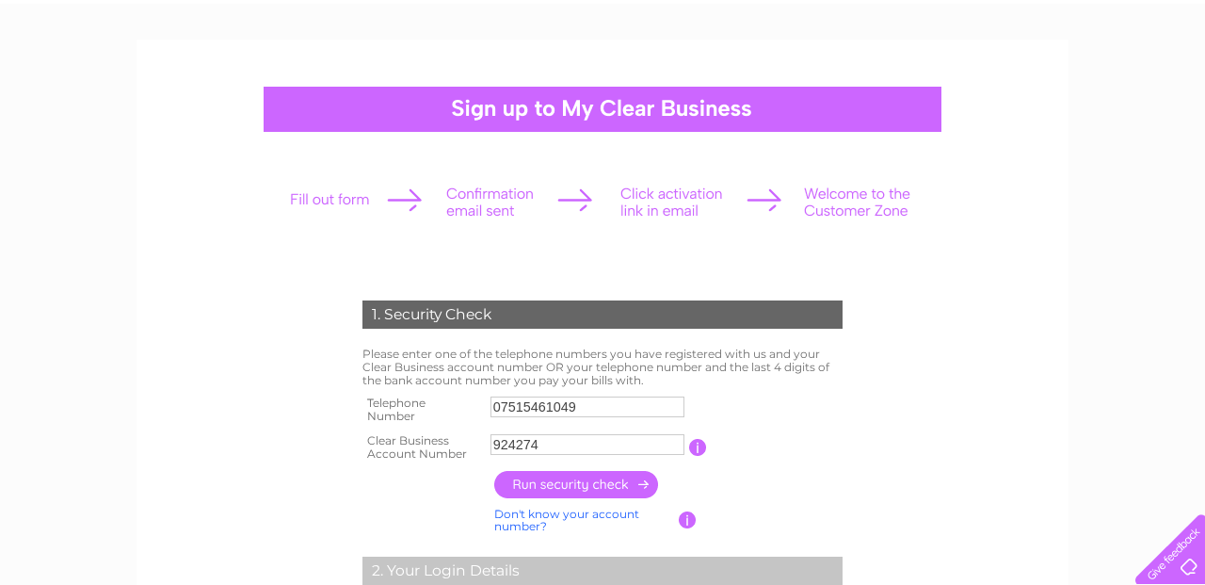
scroll to position [58, 0]
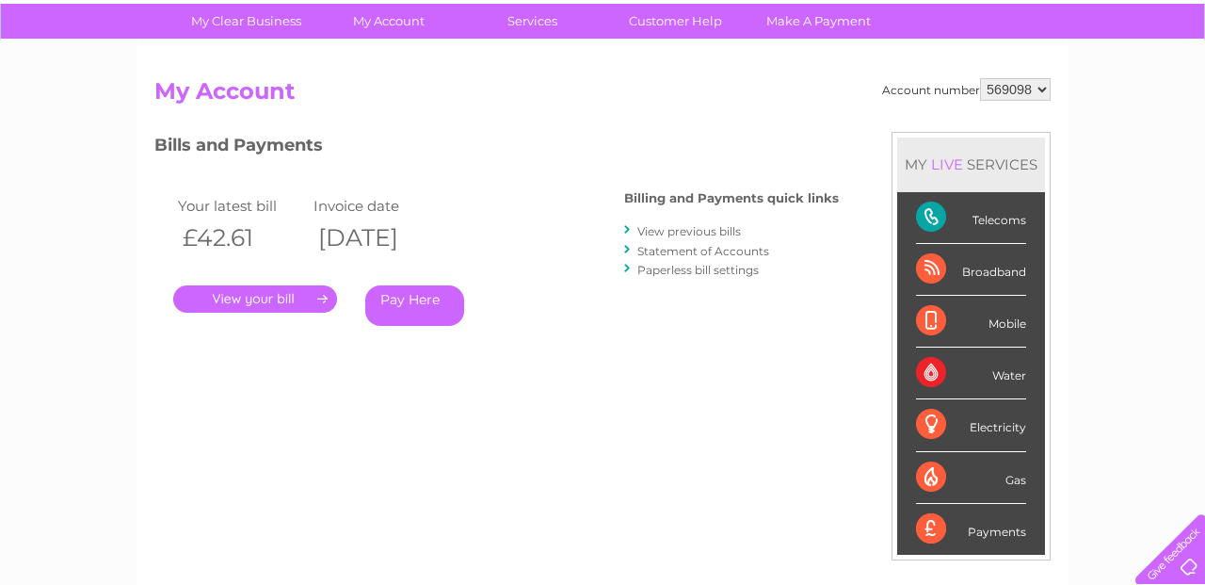
scroll to position [135, 0]
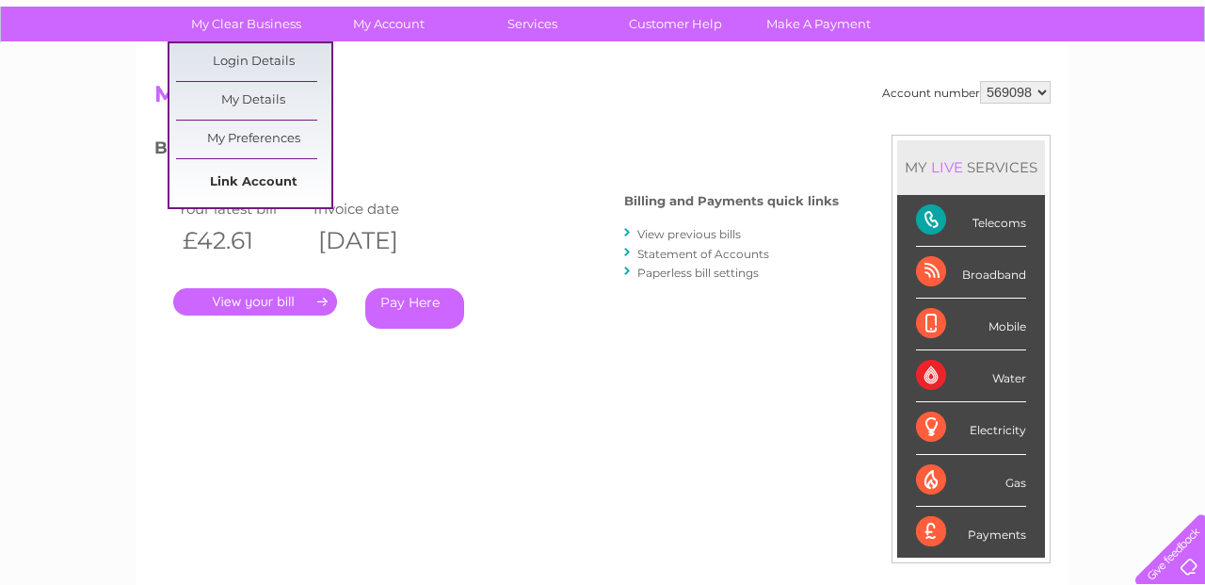
click at [256, 185] on link "Link Account" at bounding box center [253, 183] width 155 height 38
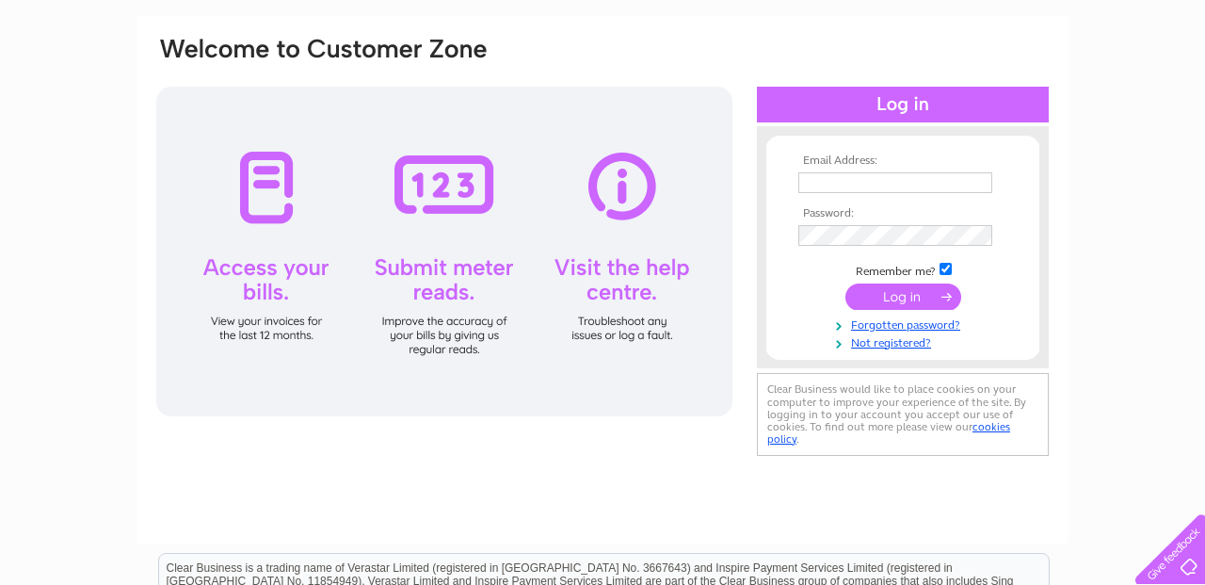
scroll to position [131, 0]
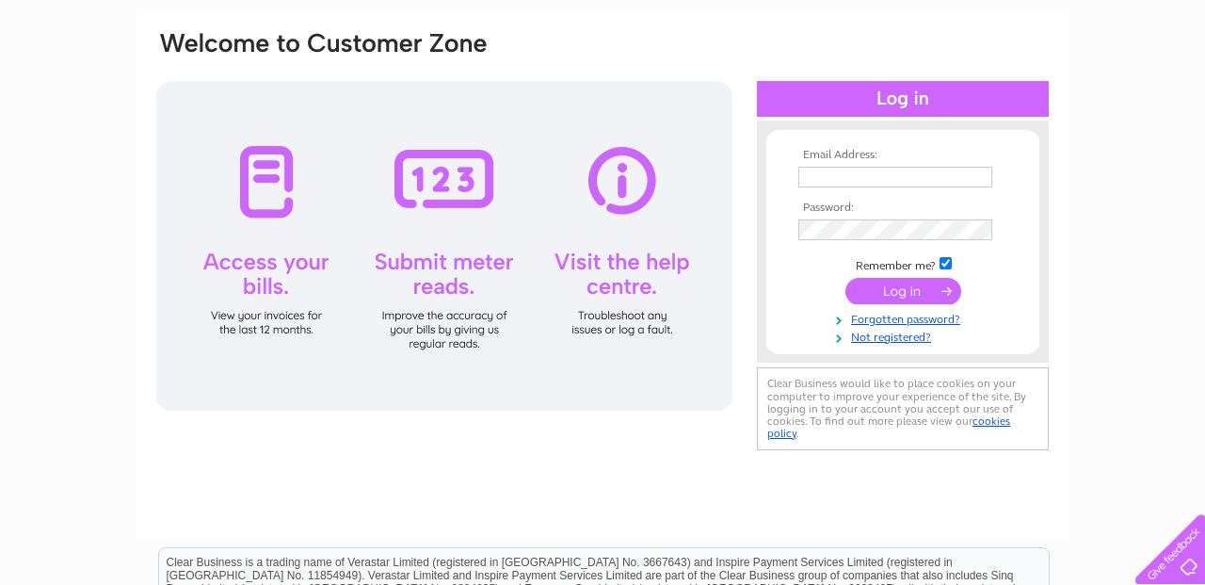
click at [831, 173] on input "text" at bounding box center [896, 177] width 194 height 21
type input "armandospc@gmail.com"
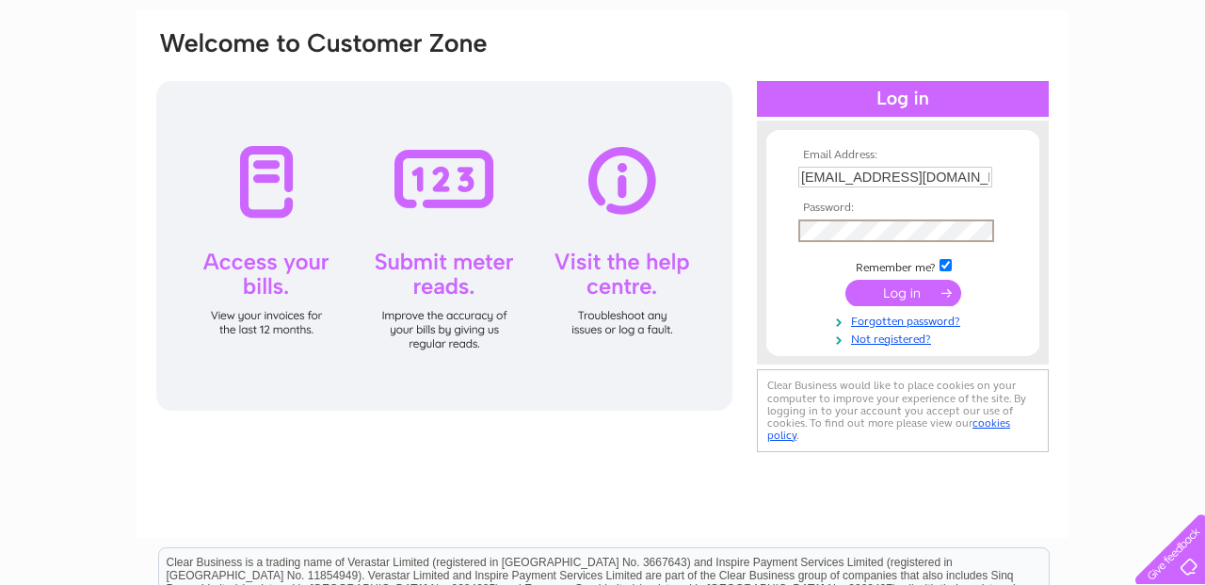
click at [918, 295] on input "submit" at bounding box center [904, 293] width 116 height 26
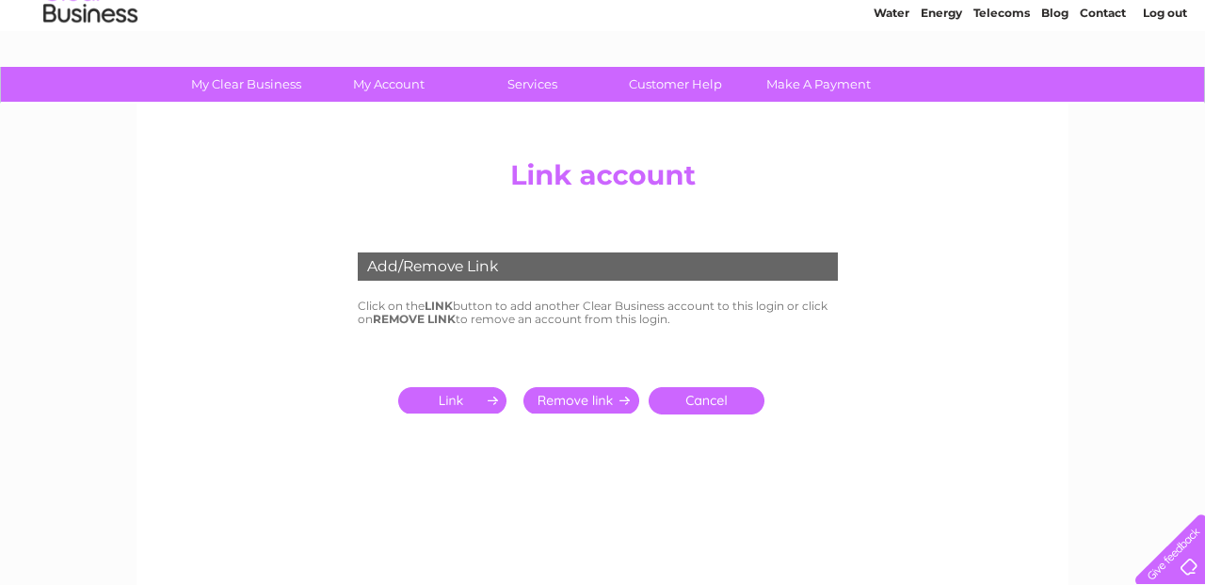
scroll to position [97, 0]
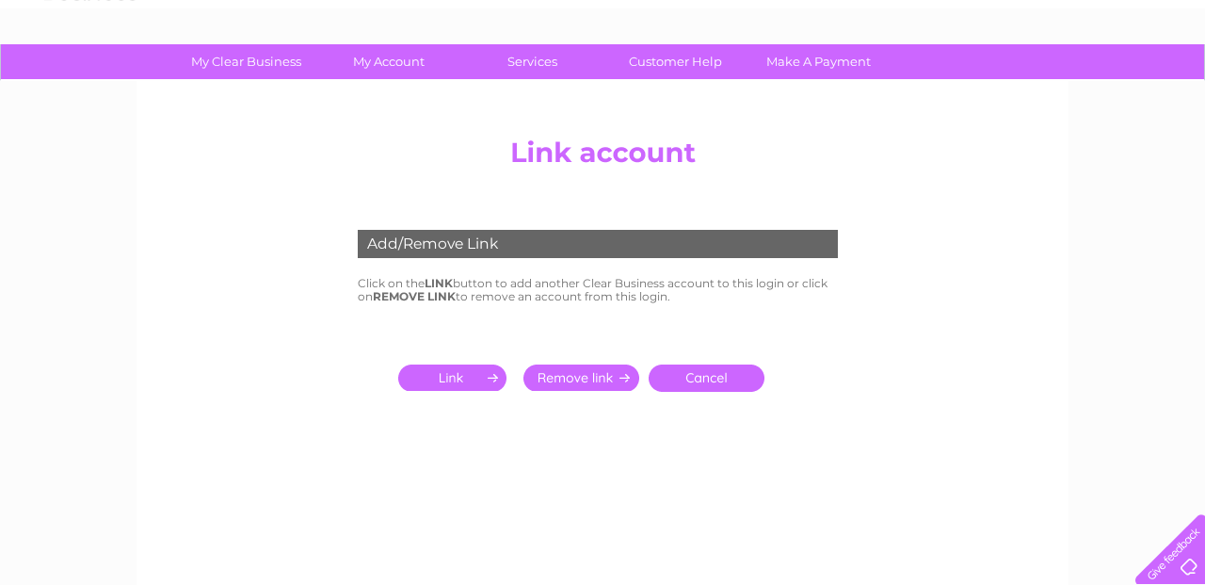
click at [471, 374] on input "submit" at bounding box center [456, 377] width 116 height 26
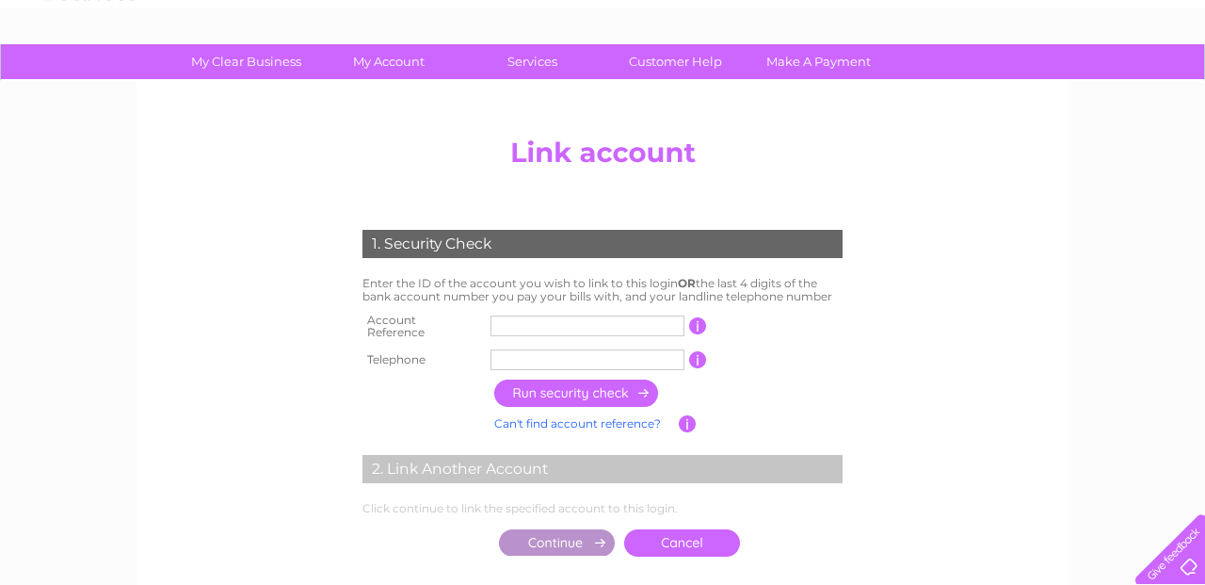
click at [510, 322] on input "text" at bounding box center [588, 325] width 194 height 21
type input "924274"
click at [535, 349] on input "text" at bounding box center [588, 359] width 194 height 21
type input "07515461049"
click at [605, 387] on input "button" at bounding box center [577, 392] width 166 height 27
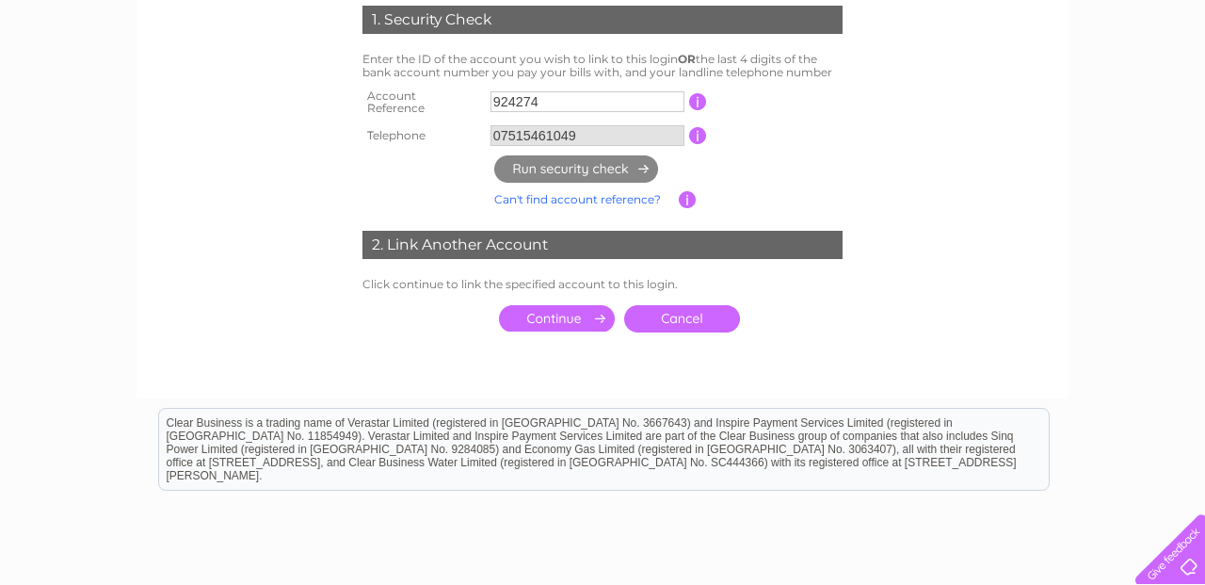
scroll to position [322, 0]
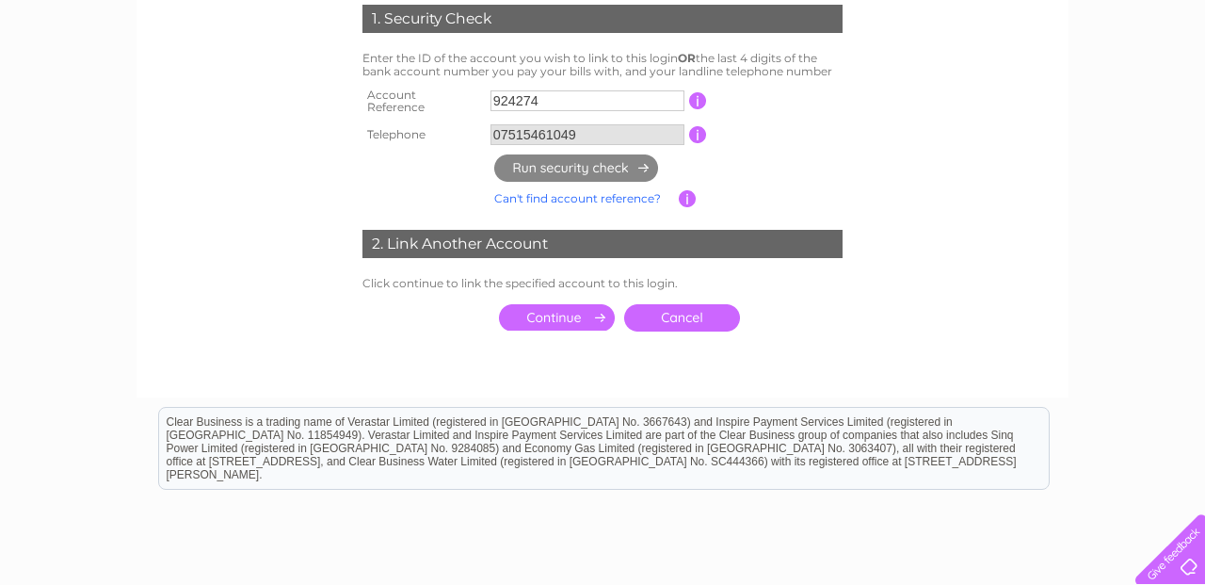
click at [571, 306] on input "submit" at bounding box center [557, 317] width 116 height 26
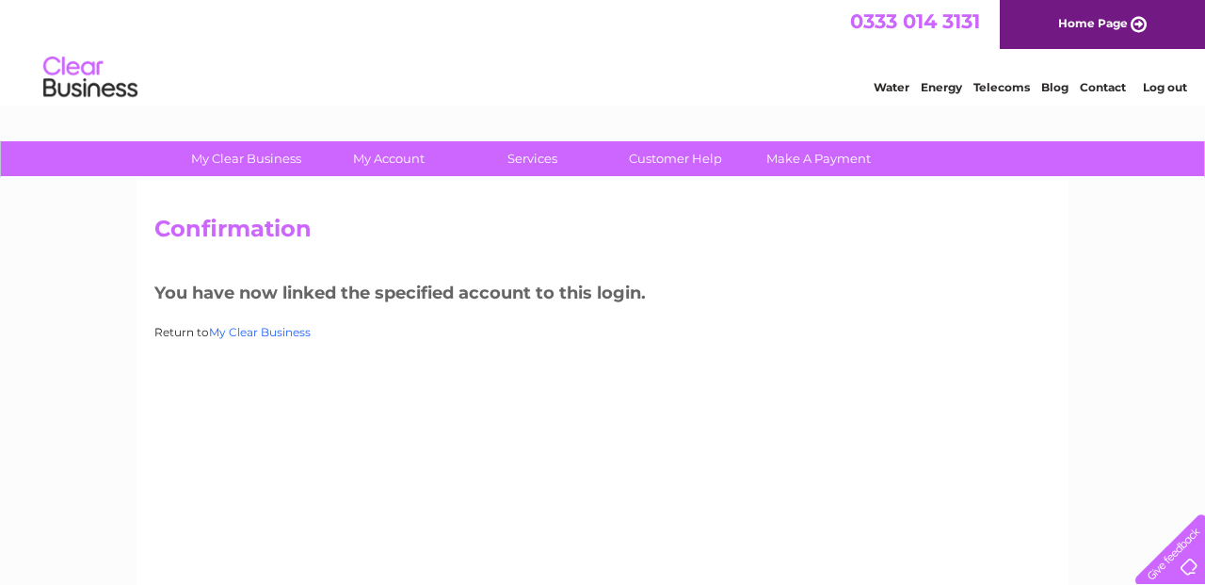
click at [278, 331] on link "My Clear Business" at bounding box center [260, 332] width 102 height 14
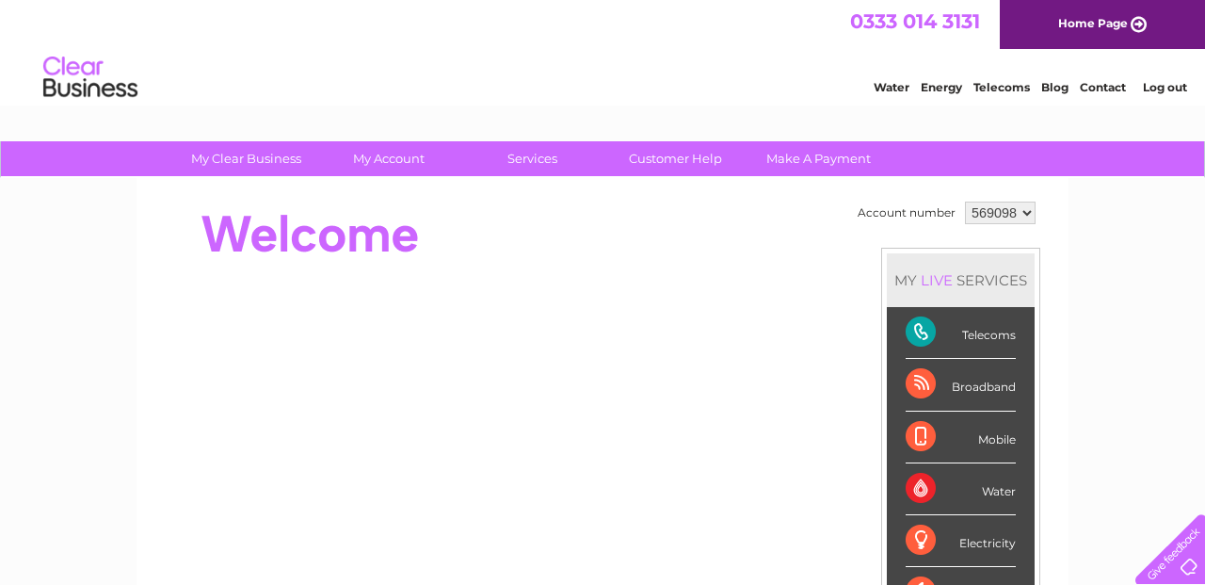
click at [1026, 213] on select "569098 924274" at bounding box center [1000, 213] width 71 height 23
select select "924274"
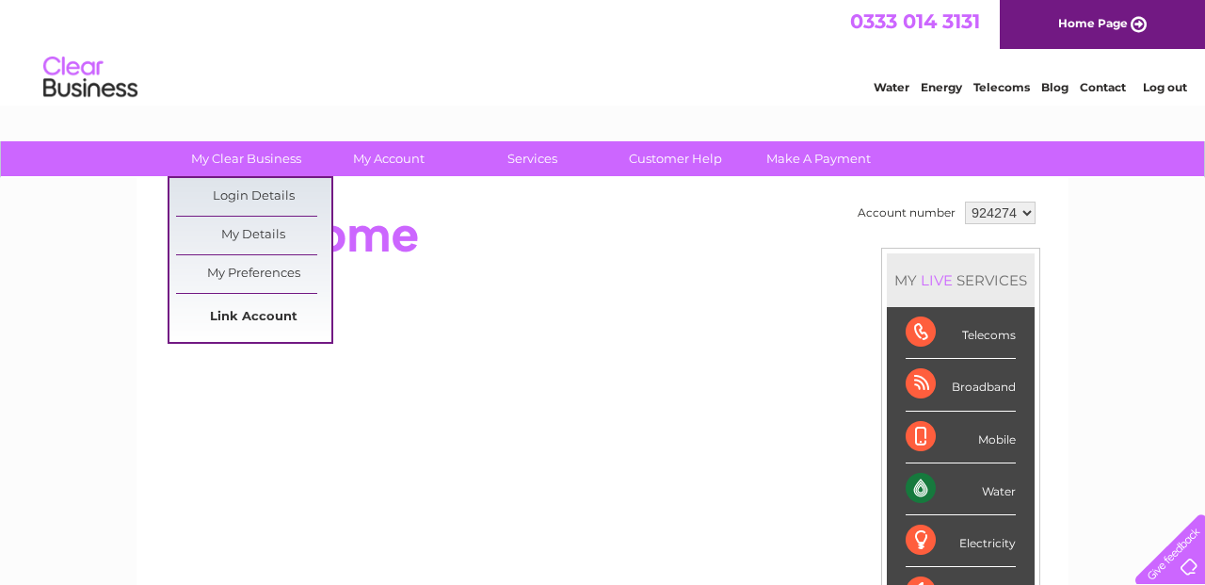
click at [250, 315] on link "Link Account" at bounding box center [253, 318] width 155 height 38
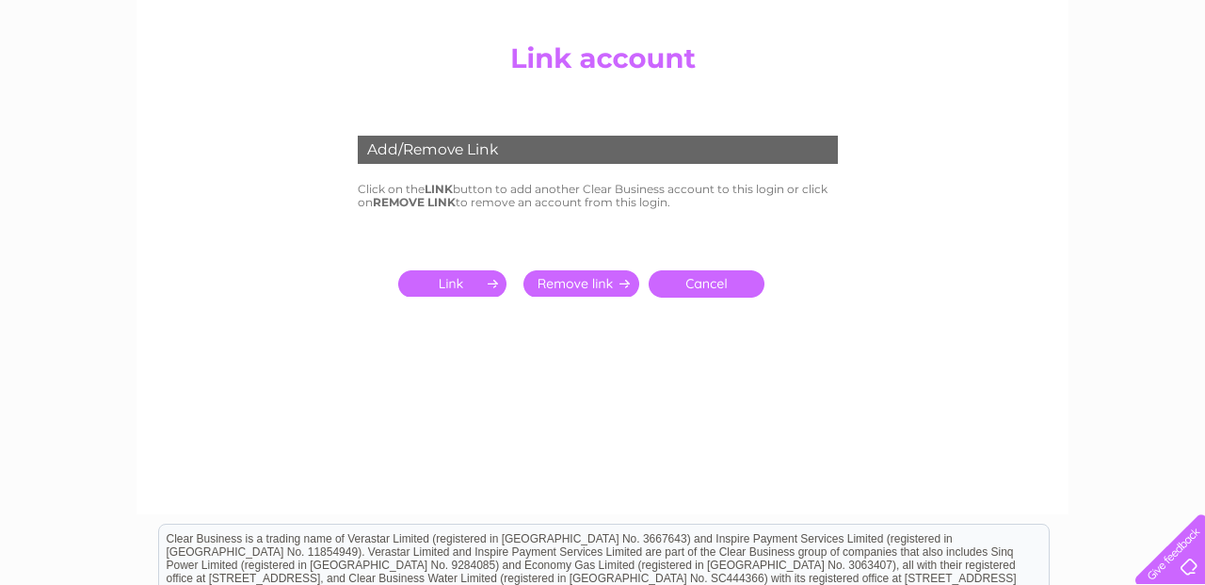
scroll to position [197, 0]
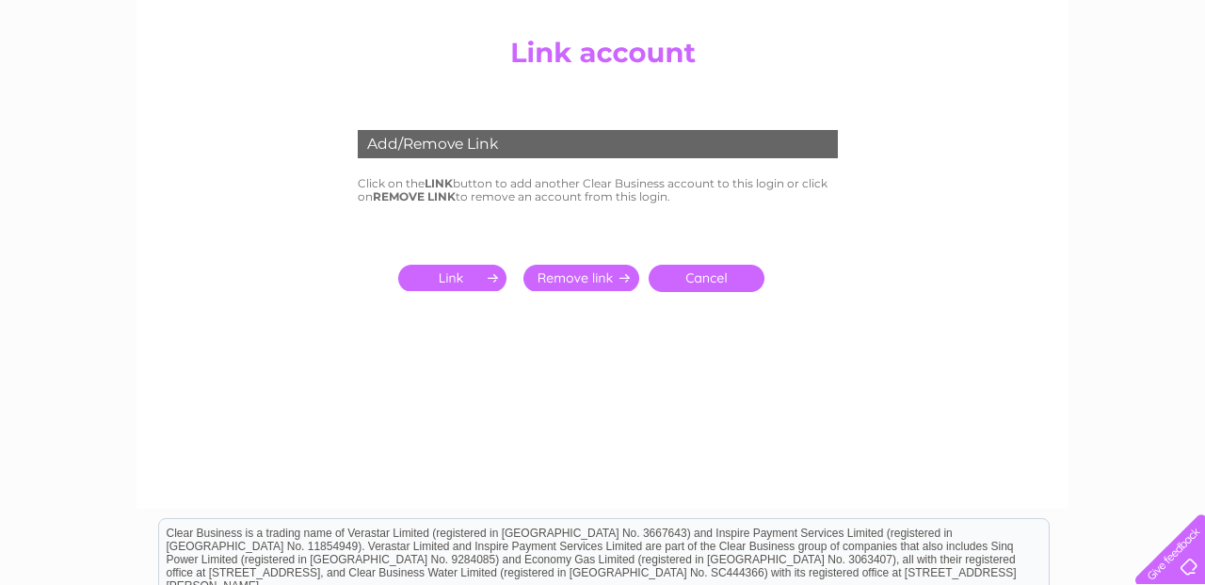
click at [459, 274] on input "submit" at bounding box center [456, 278] width 116 height 26
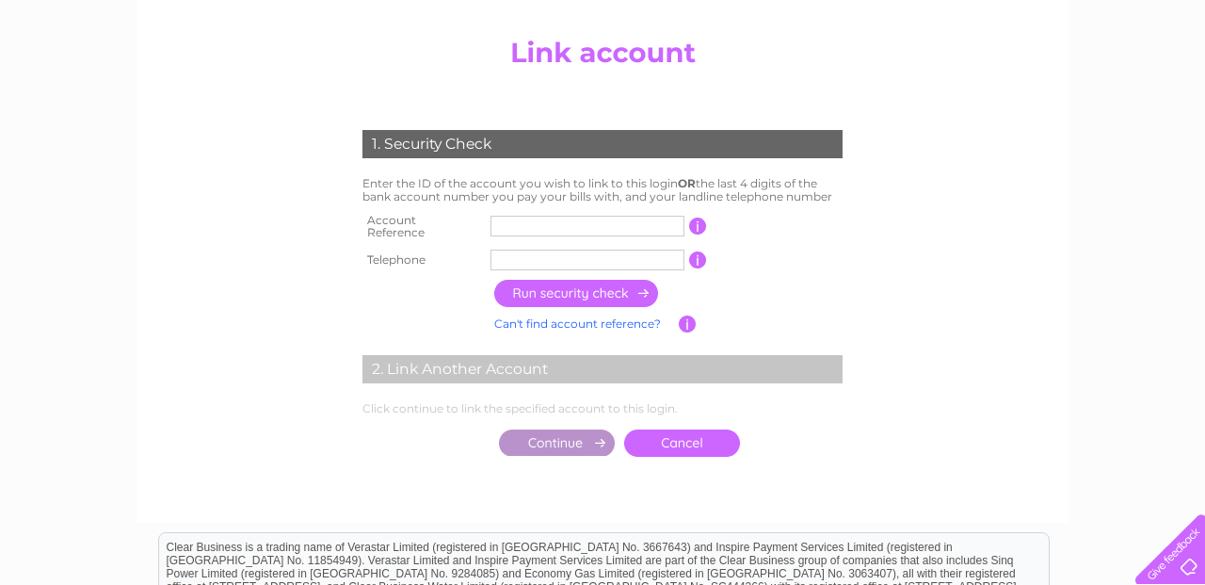
click at [510, 225] on input "text" at bounding box center [588, 226] width 194 height 21
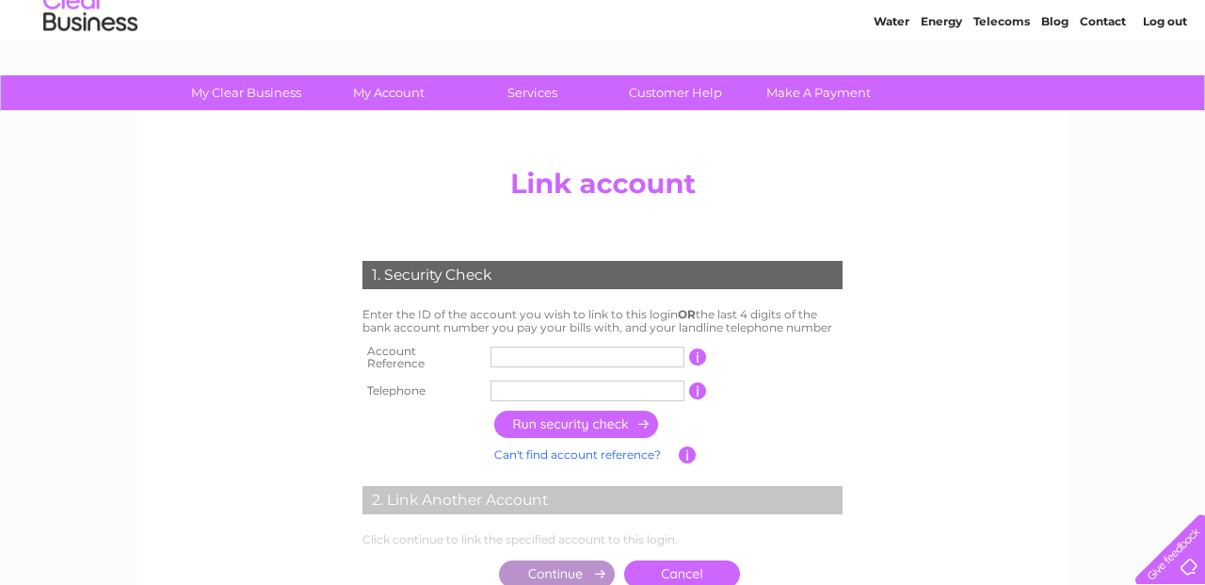
scroll to position [142, 0]
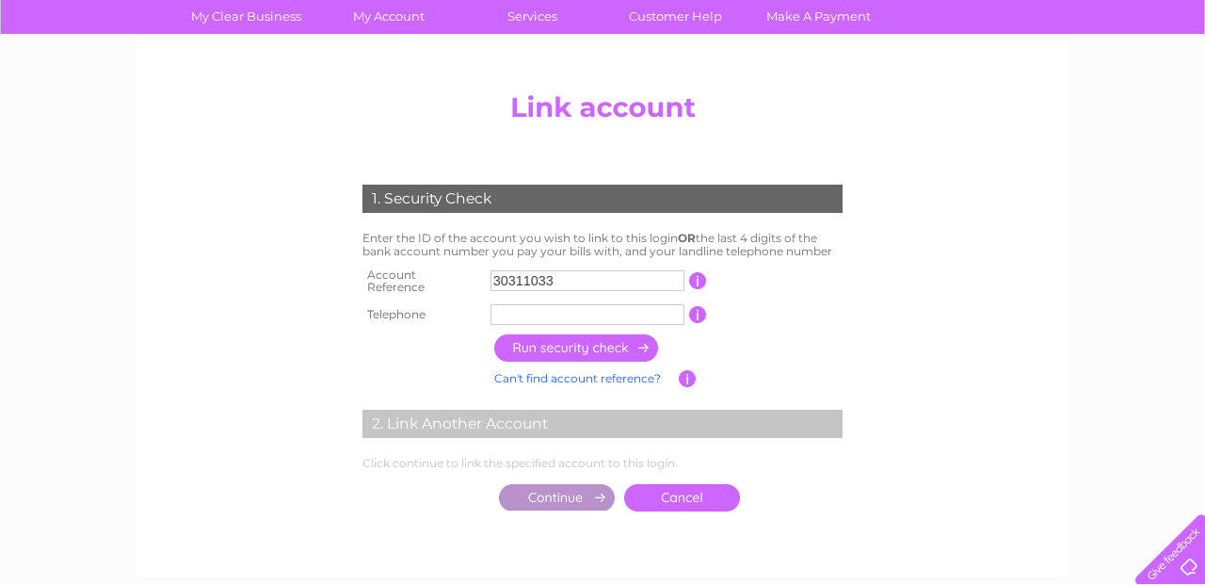
type input "30311033"
click at [520, 307] on input "text" at bounding box center [588, 314] width 194 height 21
type input "07515461049"
click at [571, 337] on input "button" at bounding box center [577, 347] width 166 height 27
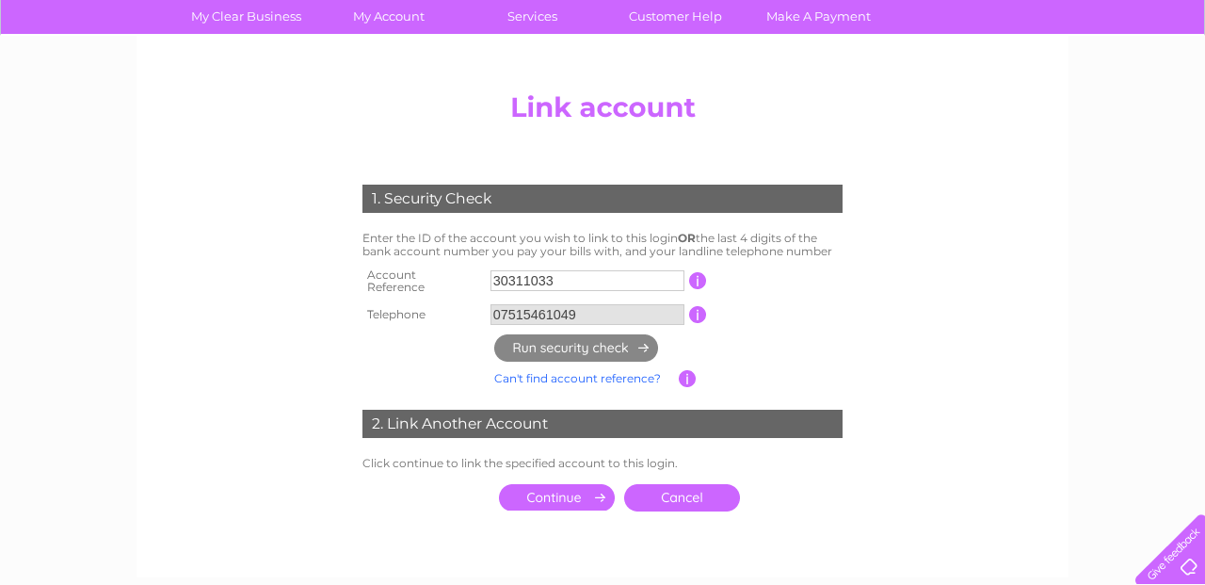
click at [555, 486] on input "submit" at bounding box center [557, 497] width 116 height 26
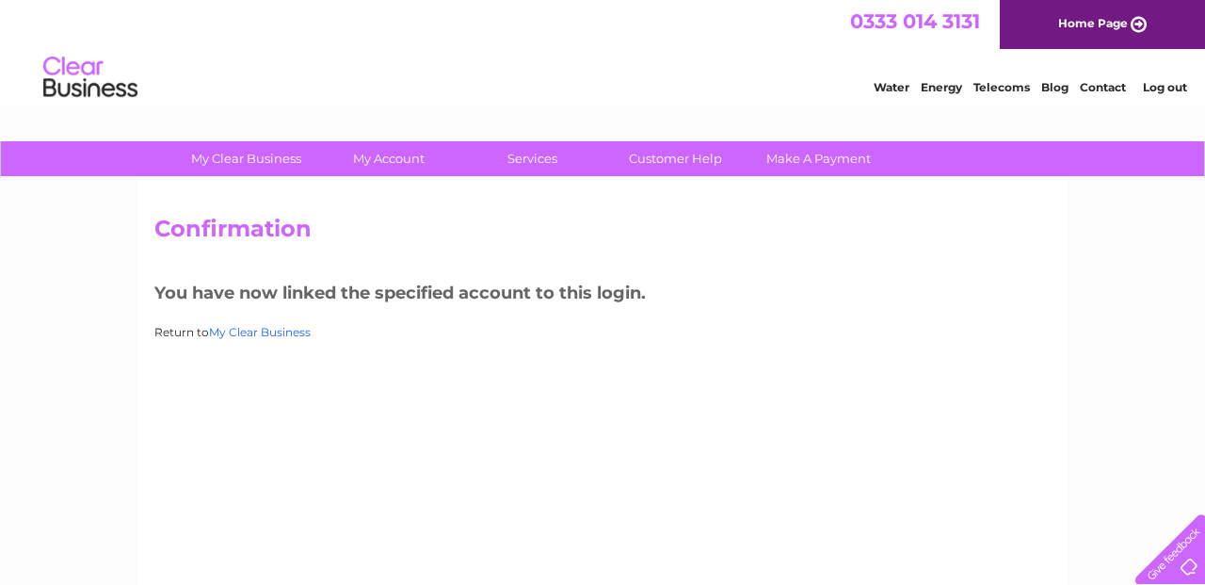
click at [296, 332] on link "My Clear Business" at bounding box center [260, 332] width 102 height 14
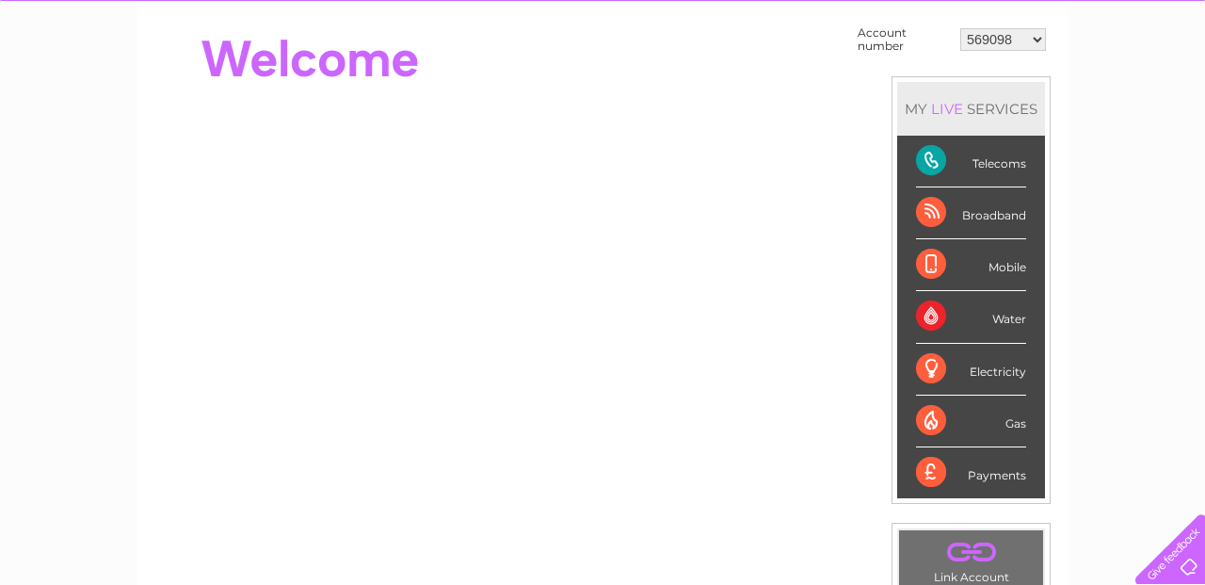
scroll to position [179, 0]
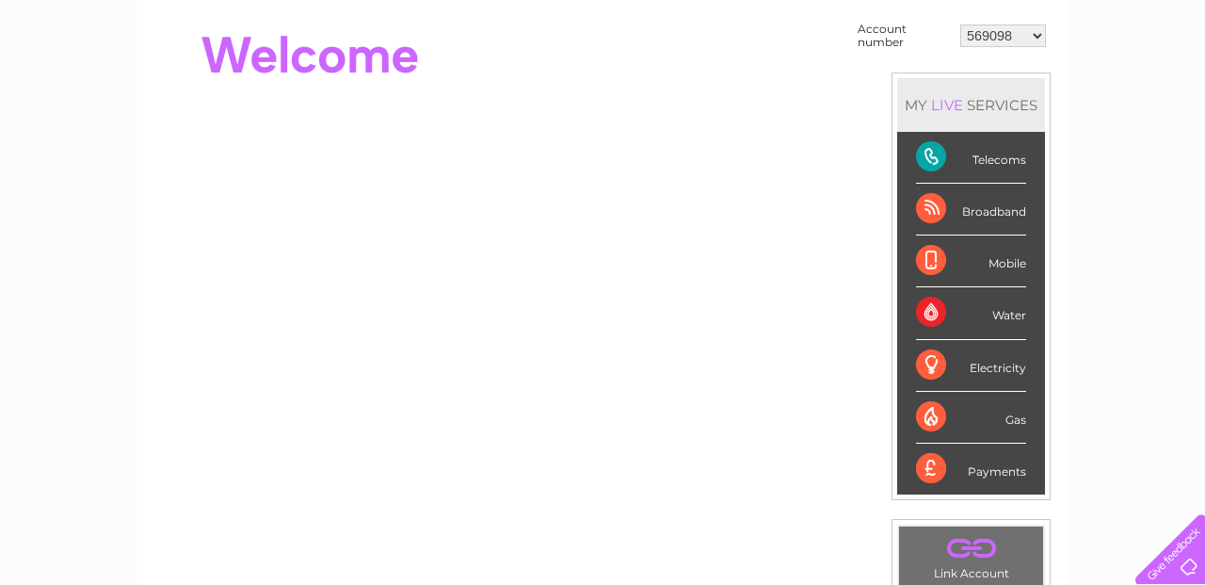
click at [1041, 36] on select "569098 924274 30311033" at bounding box center [1003, 35] width 86 height 23
select select "30311033"
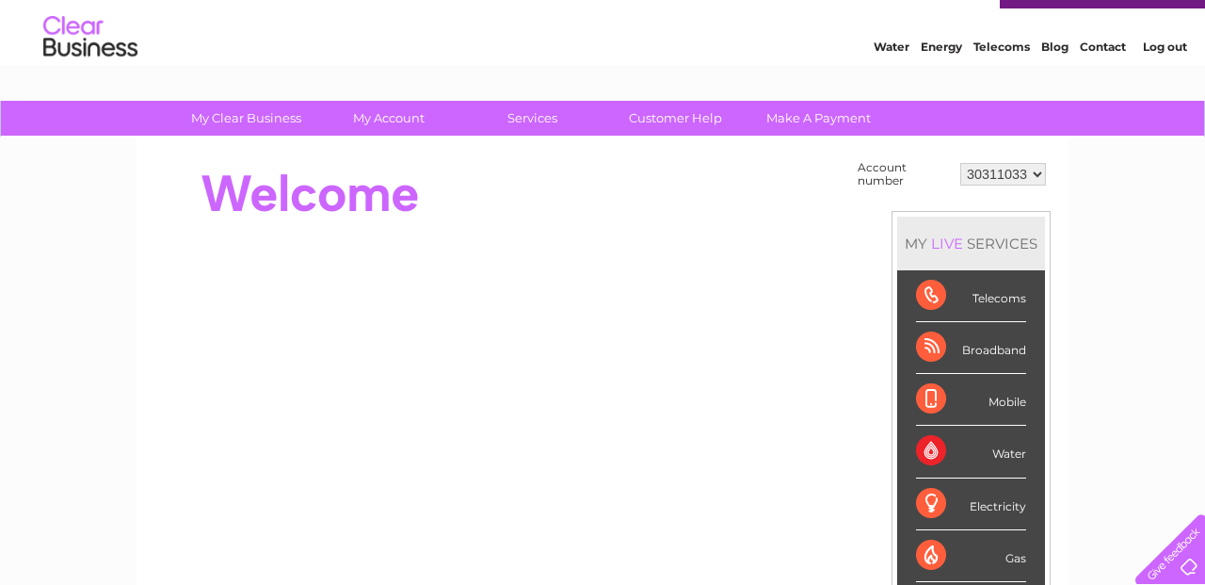
scroll to position [35, 0]
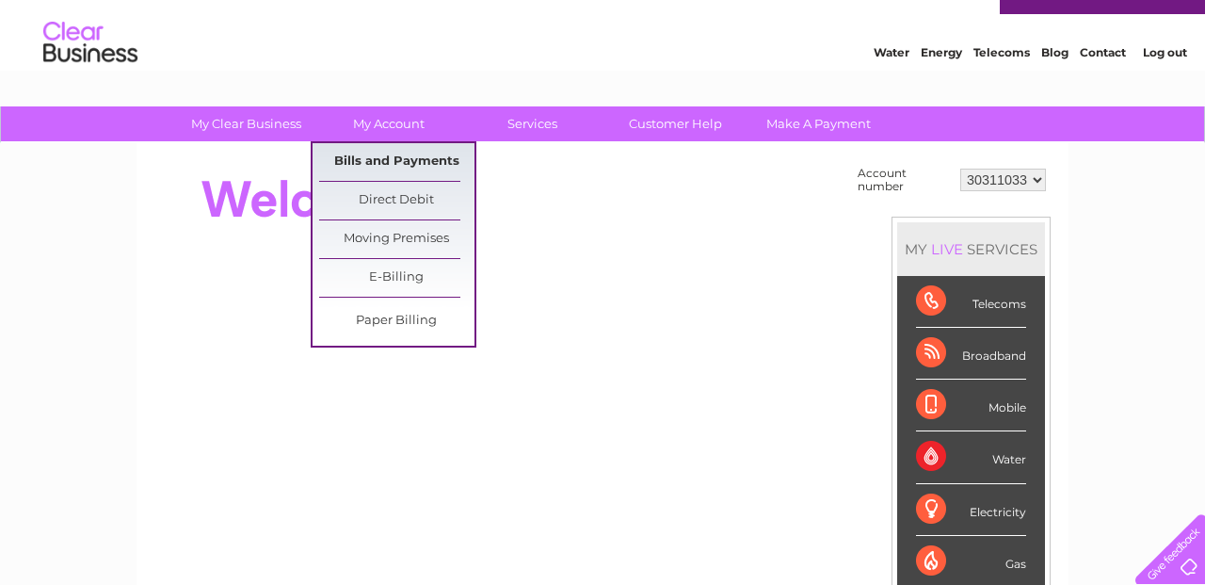
click at [390, 162] on link "Bills and Payments" at bounding box center [396, 162] width 155 height 38
click at [404, 155] on link "Bills and Payments" at bounding box center [396, 162] width 155 height 38
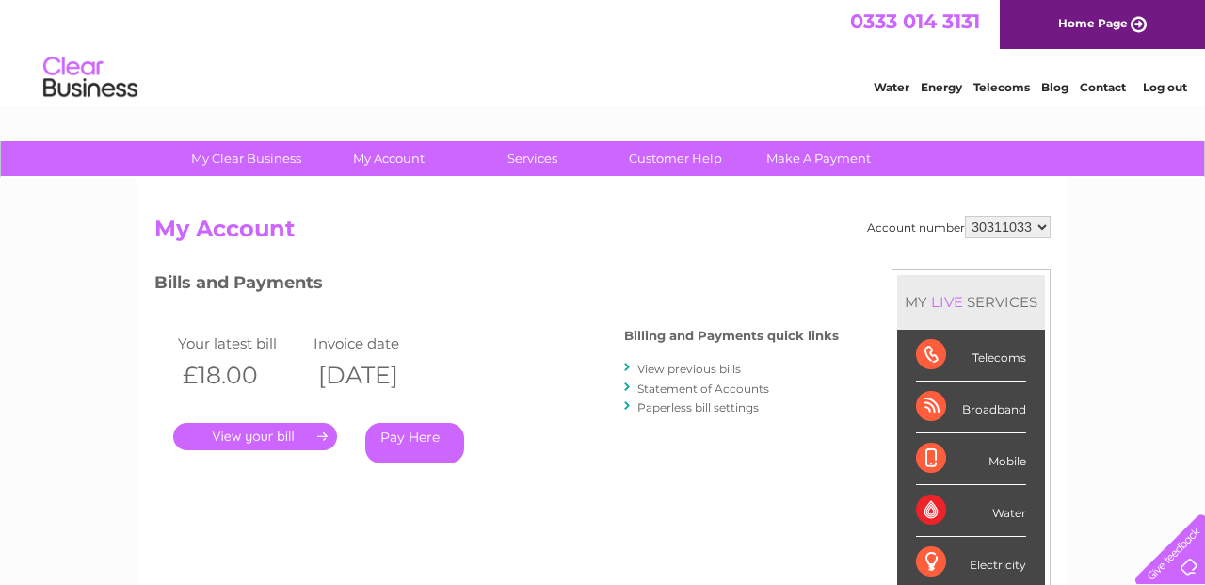
click at [1041, 228] on select "569098 924274 30311033" at bounding box center [1008, 227] width 86 height 23
select select "924274"
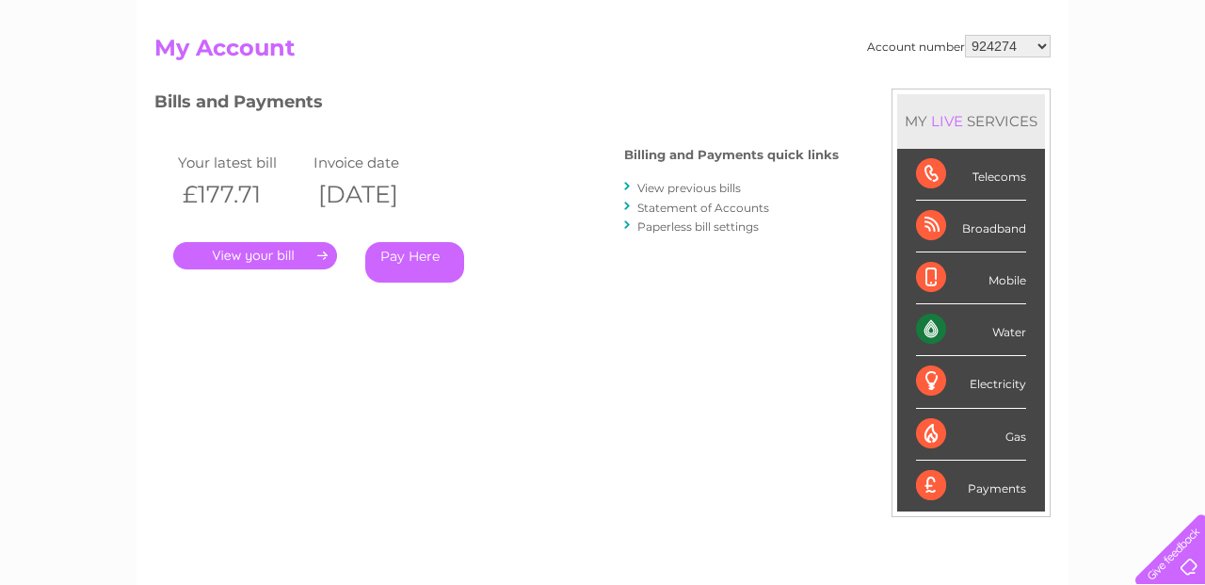
scroll to position [186, 0]
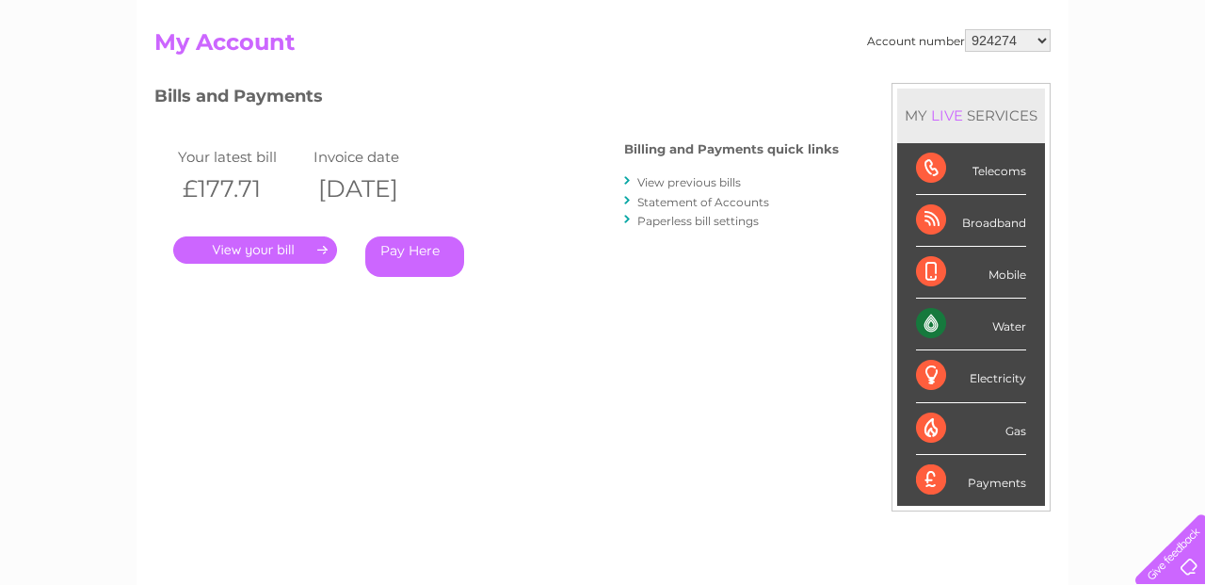
click at [709, 202] on link "Statement of Accounts" at bounding box center [704, 202] width 132 height 14
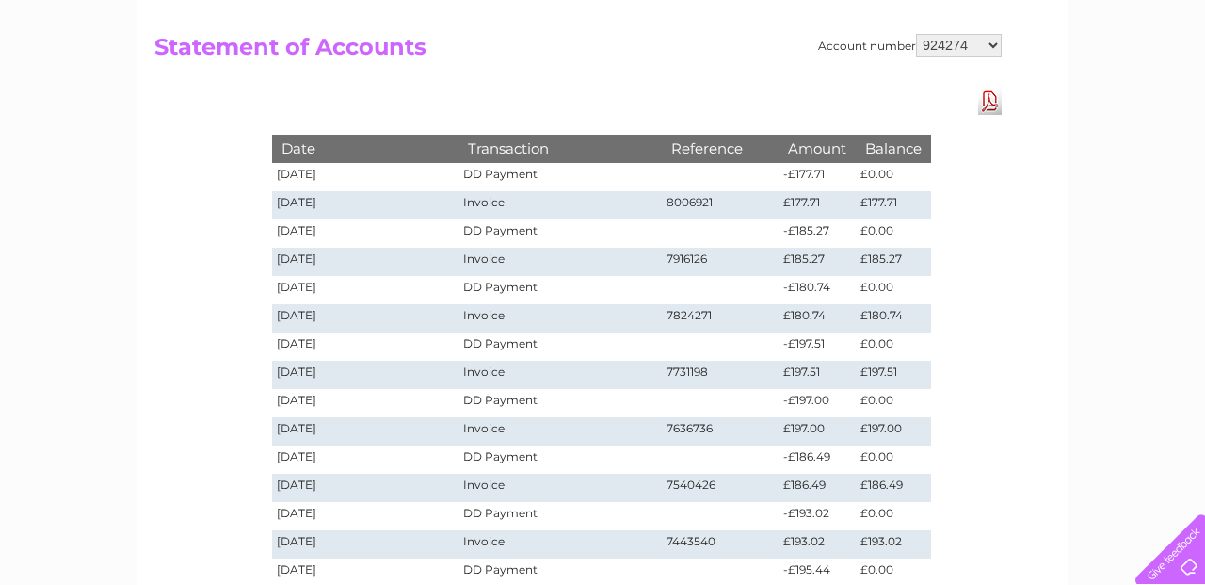
scroll to position [176, 0]
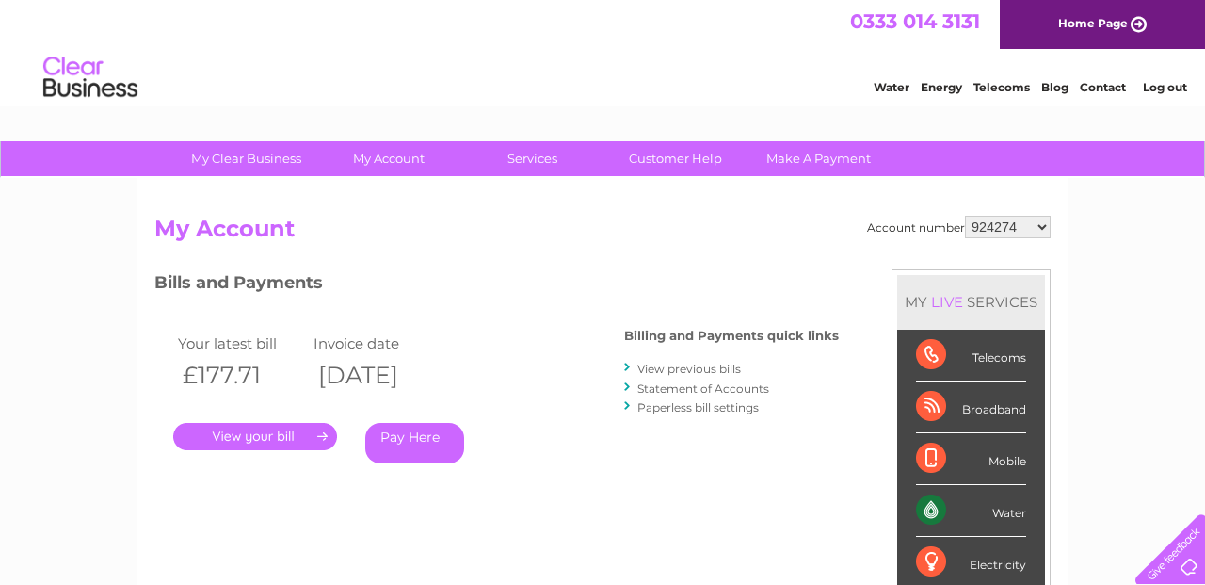
click at [1166, 84] on link "Log out" at bounding box center [1165, 87] width 44 height 14
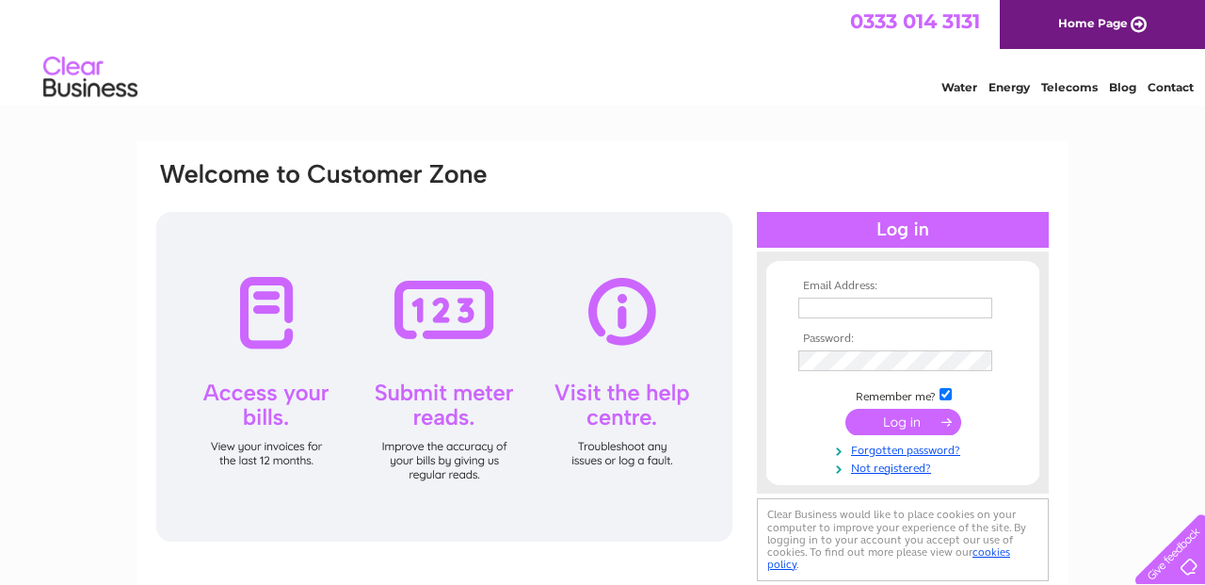
click at [845, 309] on input "text" at bounding box center [896, 308] width 194 height 21
type input "armandospc@gmail.com"
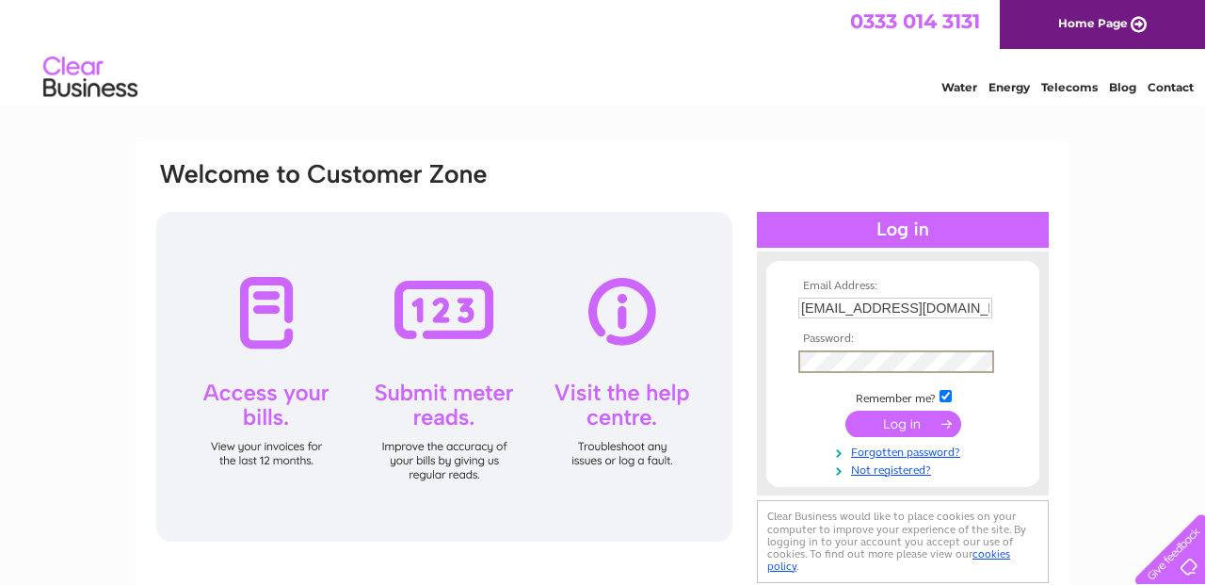
click at [899, 424] on input "submit" at bounding box center [904, 424] width 116 height 26
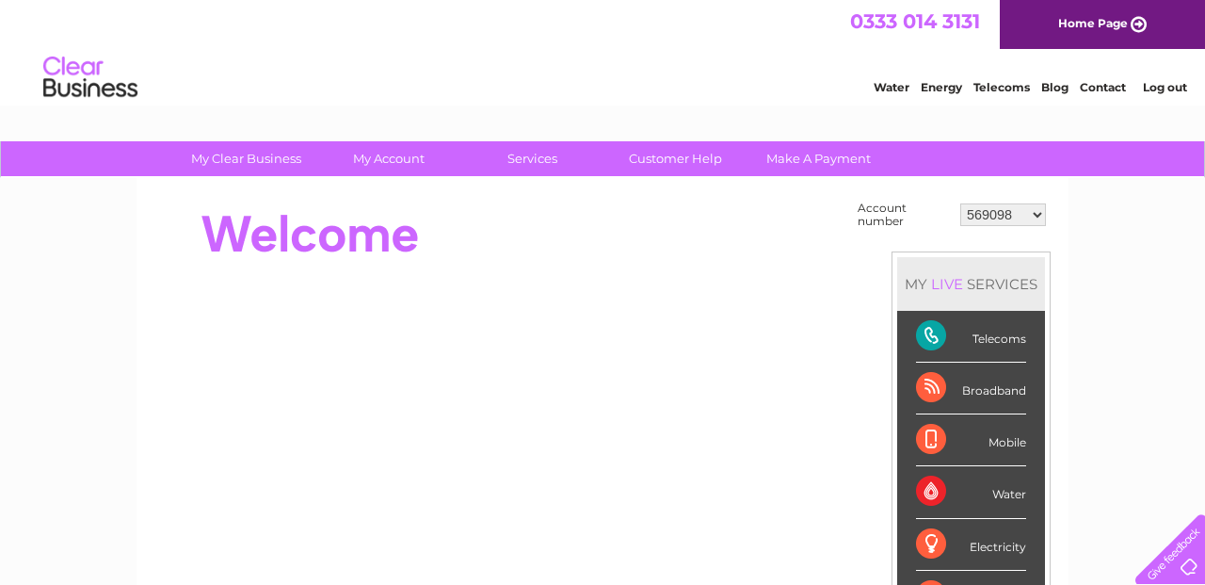
click at [1038, 211] on select "569098 924274 30311033" at bounding box center [1003, 214] width 86 height 23
